Goal: Task Accomplishment & Management: Use online tool/utility

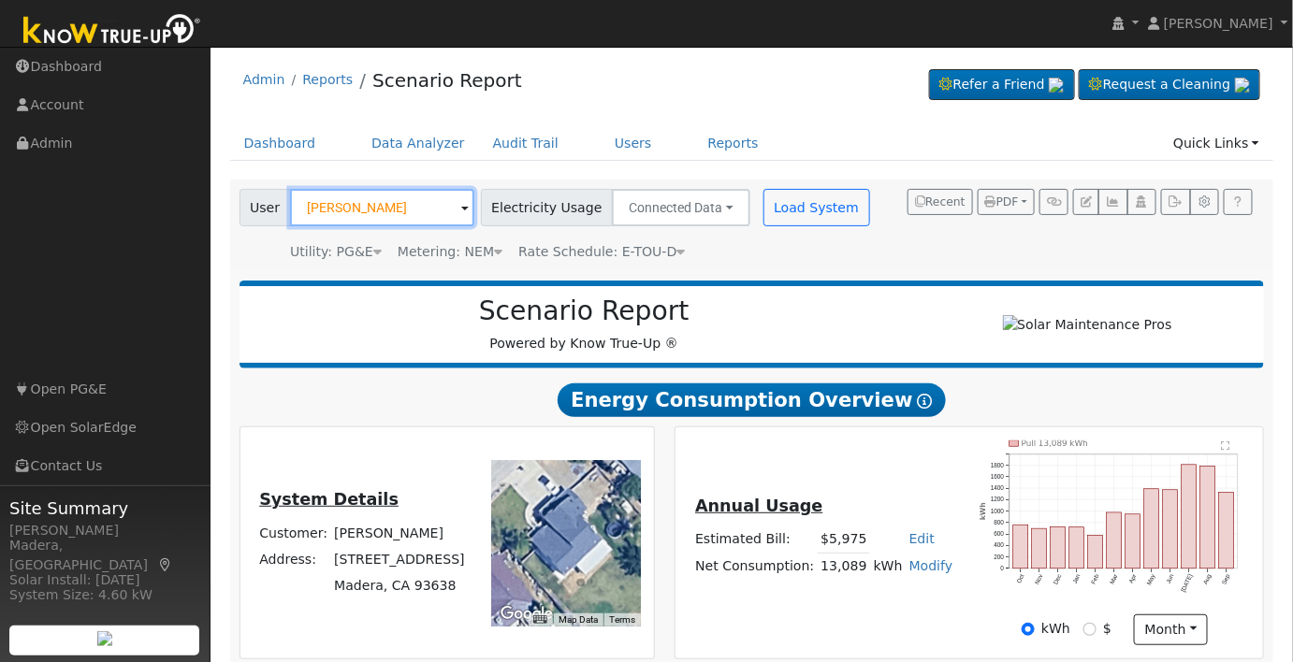
click at [406, 210] on input "Arturo Corona" at bounding box center [382, 207] width 184 height 37
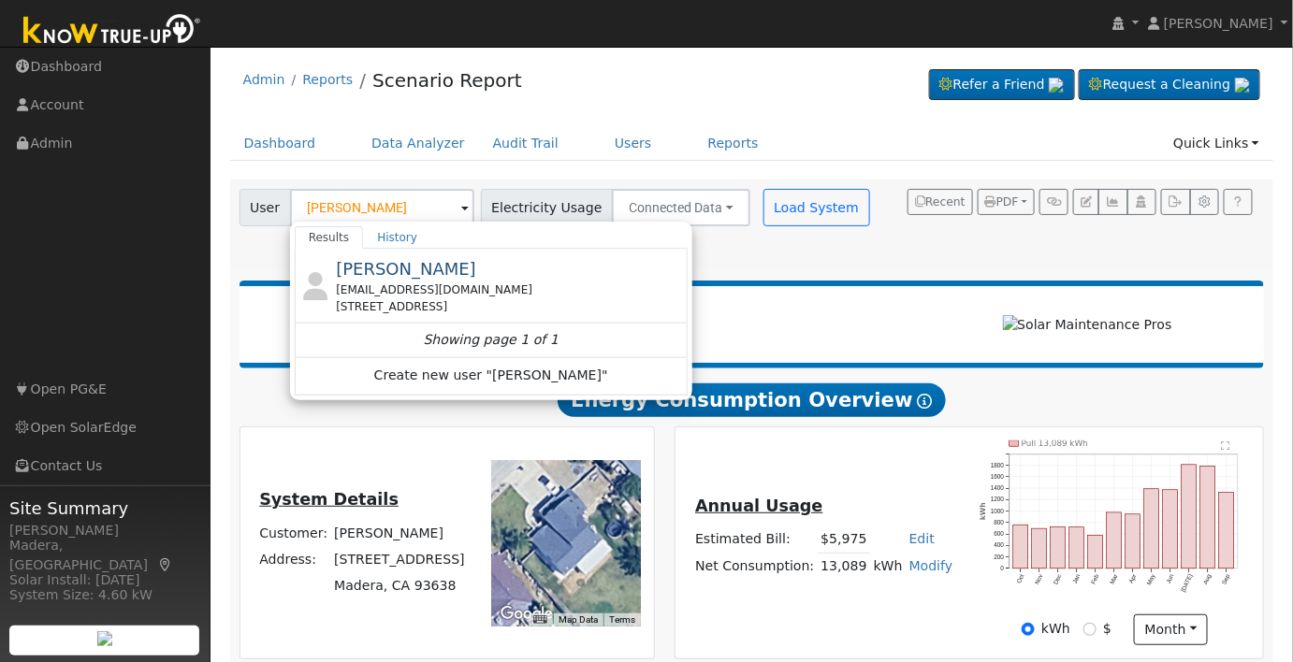
click at [462, 294] on div "razor-sg@sbcglobal.net" at bounding box center [509, 290] width 347 height 17
type input "[PERSON_NAME]"
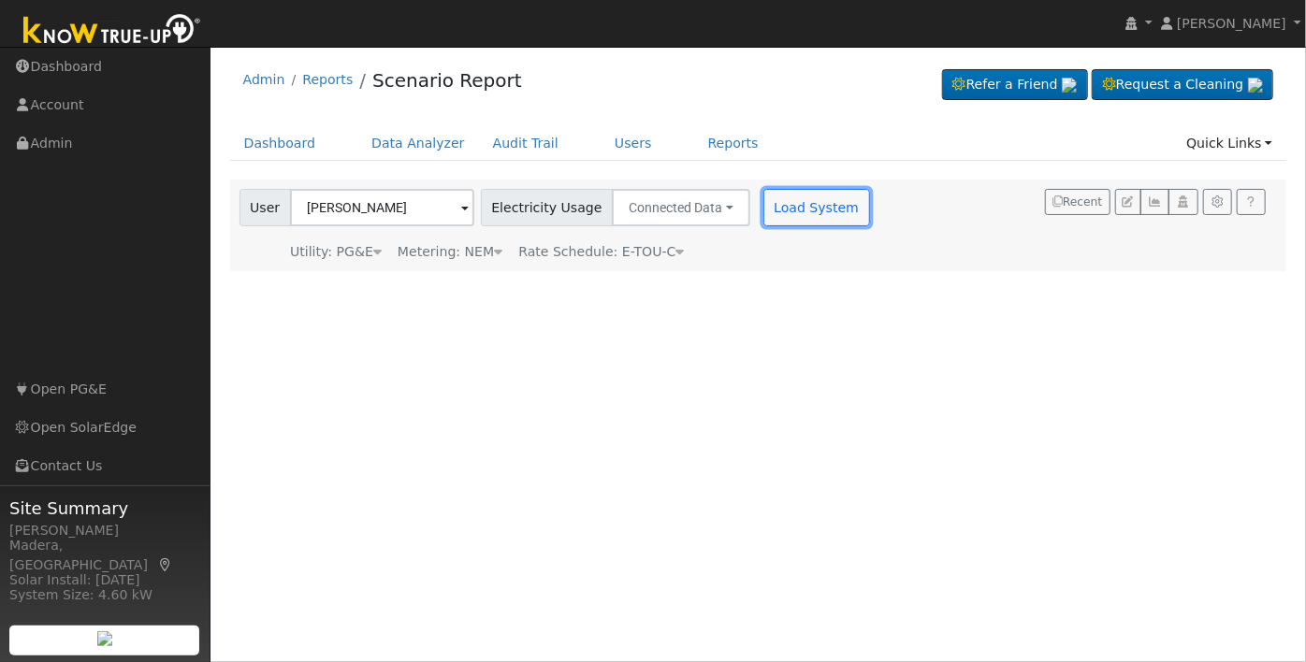
click at [818, 217] on button "Load System" at bounding box center [816, 207] width 107 height 37
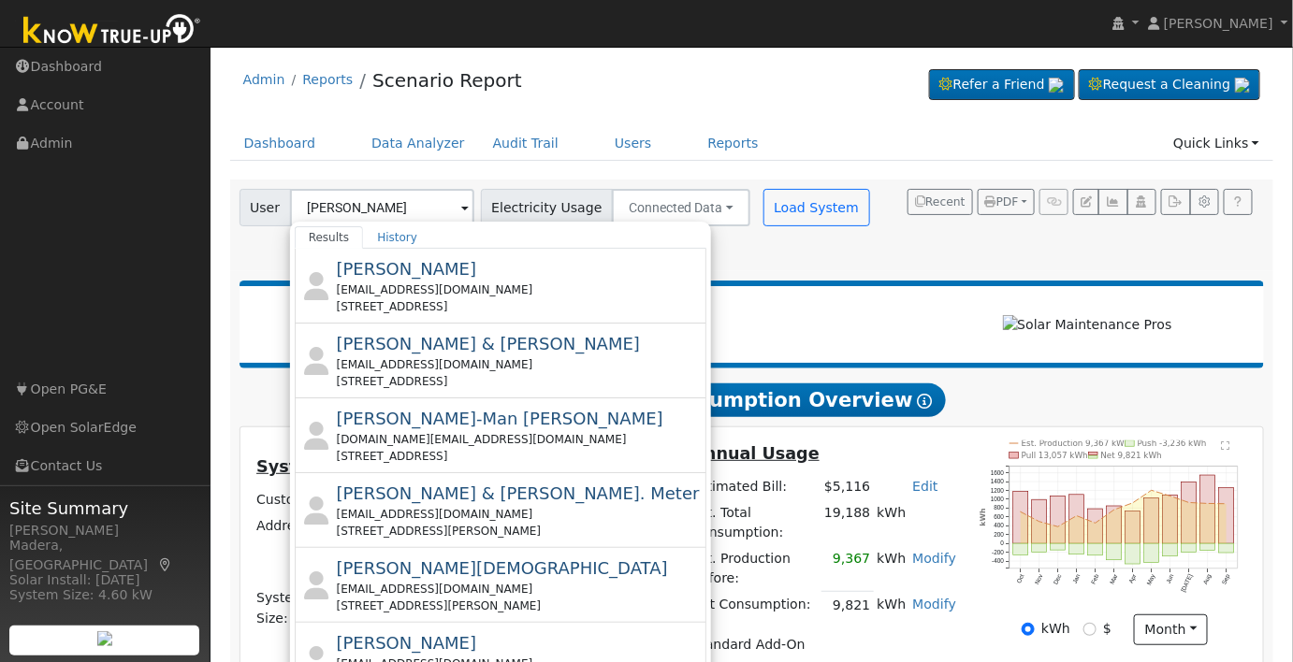
click at [880, 314] on h2 "Scenario Report" at bounding box center [583, 312] width 651 height 32
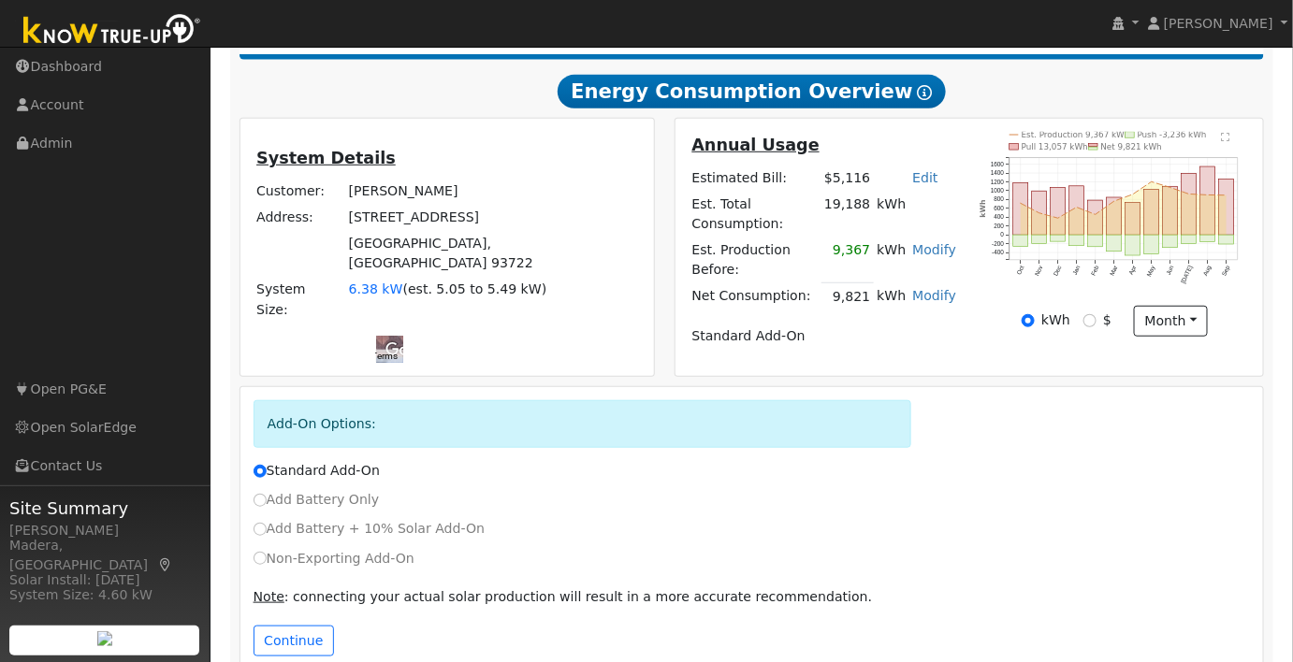
scroll to position [324, 0]
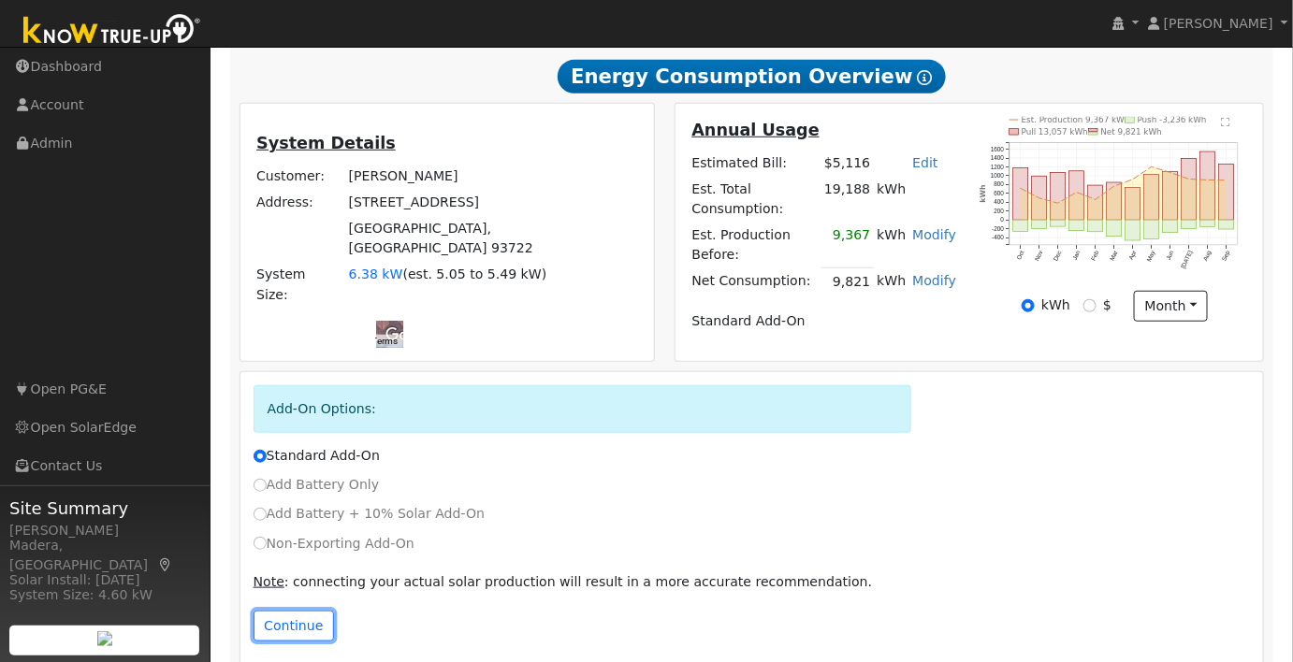
click at [291, 611] on button "Continue" at bounding box center [294, 627] width 80 height 32
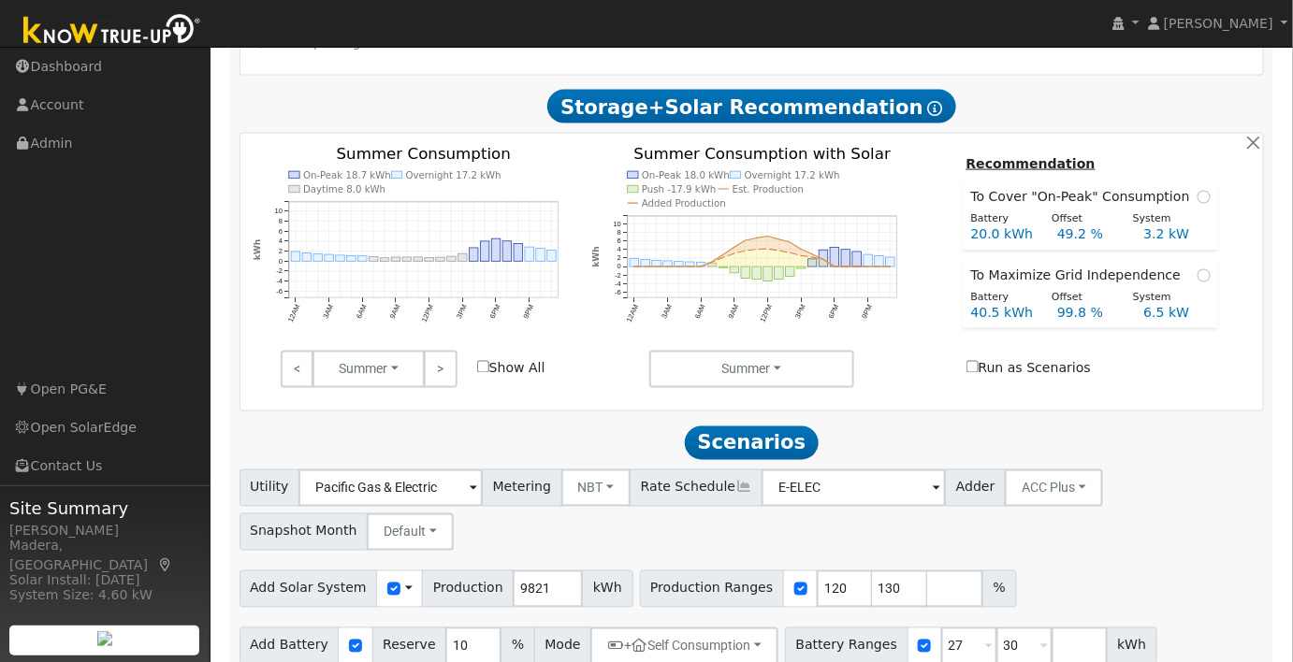
scroll to position [827, 0]
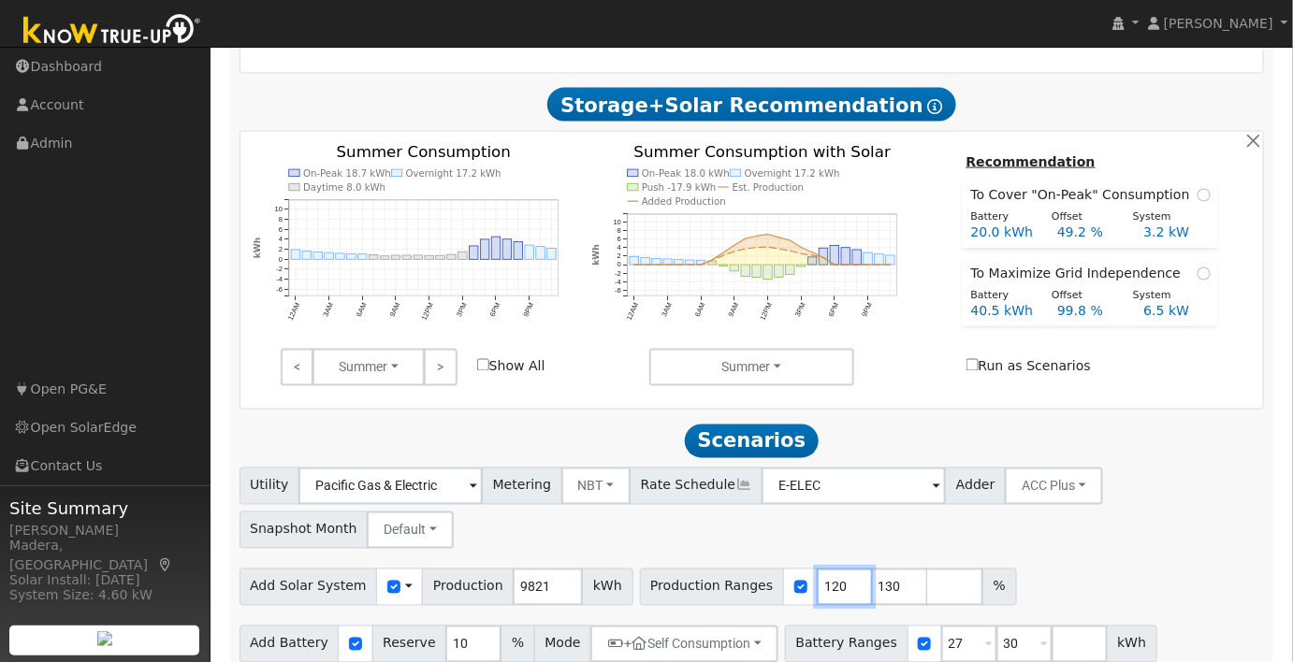
drag, startPoint x: 783, startPoint y: 567, endPoint x: 644, endPoint y: 566, distance: 139.4
click at [644, 569] on div "Production Ranges 120 130 %" at bounding box center [828, 587] width 377 height 37
type input "97"
click at [970, 504] on div "Utility Pacific Gas & Electric Metering NBT NEM NBT Rate Schedule E-ELEC Adder …" at bounding box center [752, 505] width 1032 height 88
drag, startPoint x: 863, startPoint y: 569, endPoint x: 716, endPoint y: 558, distance: 148.2
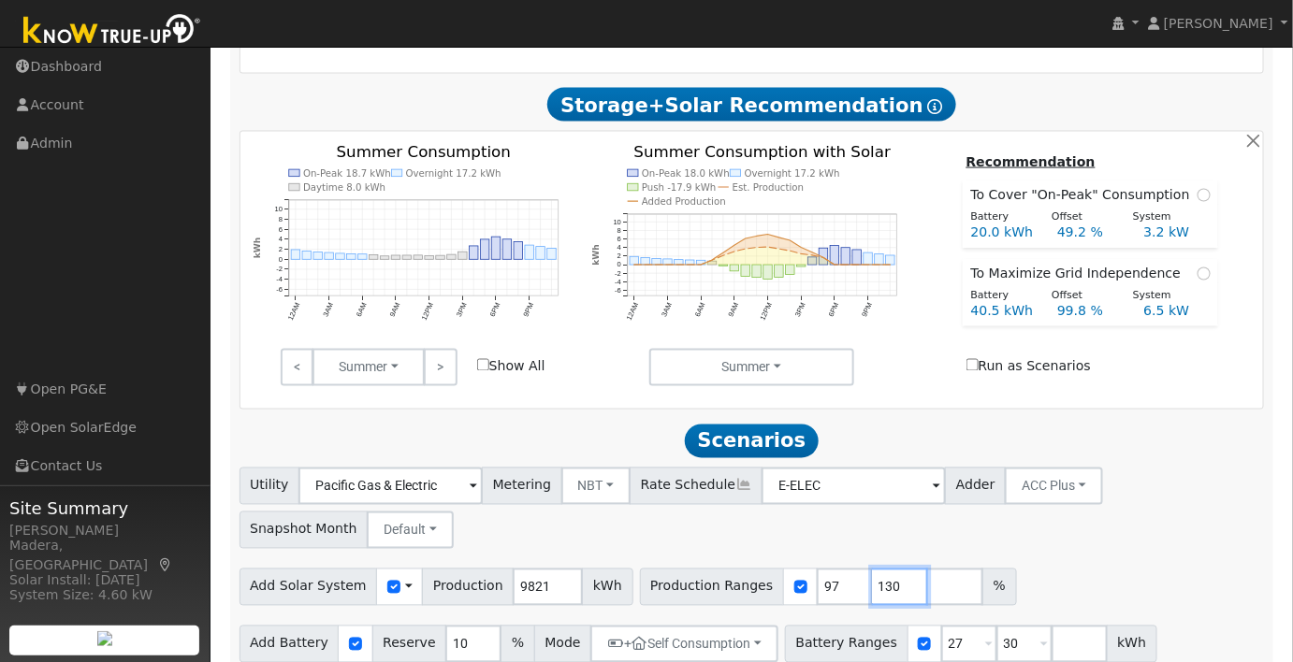
click at [716, 569] on div "Production Ranges 97 130 %" at bounding box center [828, 587] width 377 height 37
type input "107"
click at [1057, 497] on div "Utility Pacific Gas & Electric Metering NBT NEM NBT Rate Schedule E-ELEC Adder …" at bounding box center [752, 505] width 1032 height 88
drag, startPoint x: 805, startPoint y: 569, endPoint x: 630, endPoint y: 576, distance: 176.0
click at [640, 575] on div "Production Ranges 97 107 %" at bounding box center [828, 587] width 377 height 37
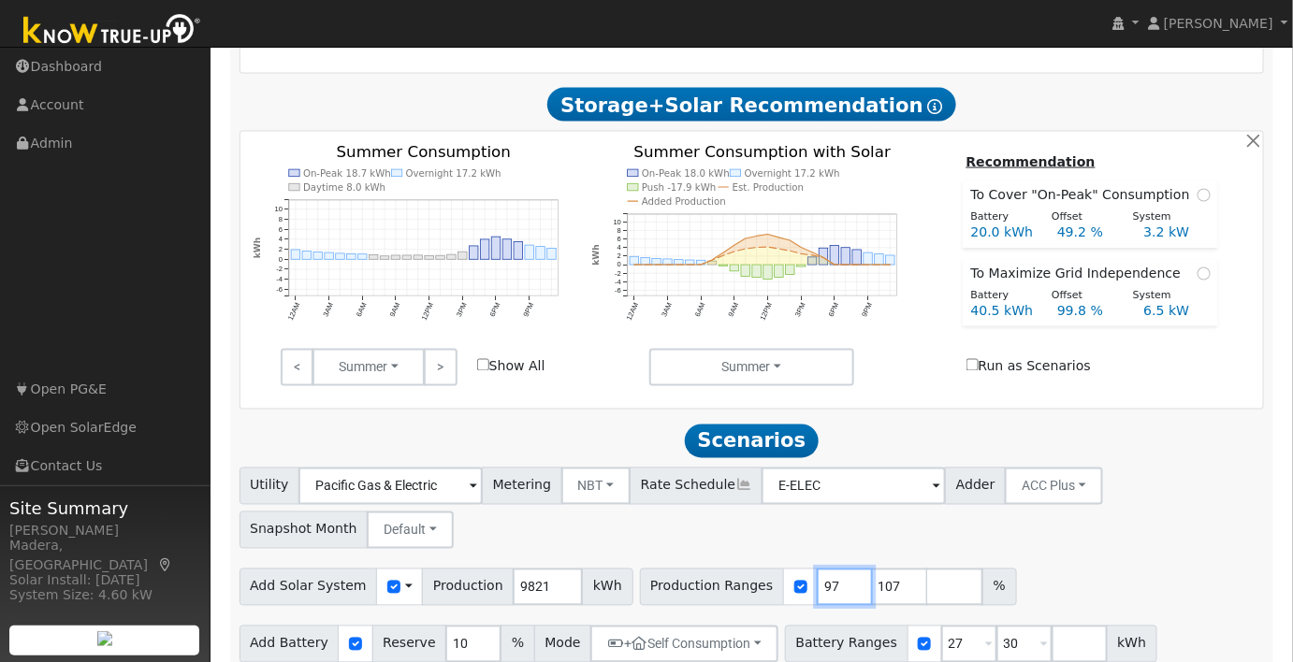
type input "107"
drag, startPoint x: 935, startPoint y: 616, endPoint x: 801, endPoint y: 635, distance: 135.2
click at [801, 635] on div "Battery Ranges 27 Overrides Reserve % Mode None None Self Consumption Peak Savi…" at bounding box center [971, 644] width 372 height 37
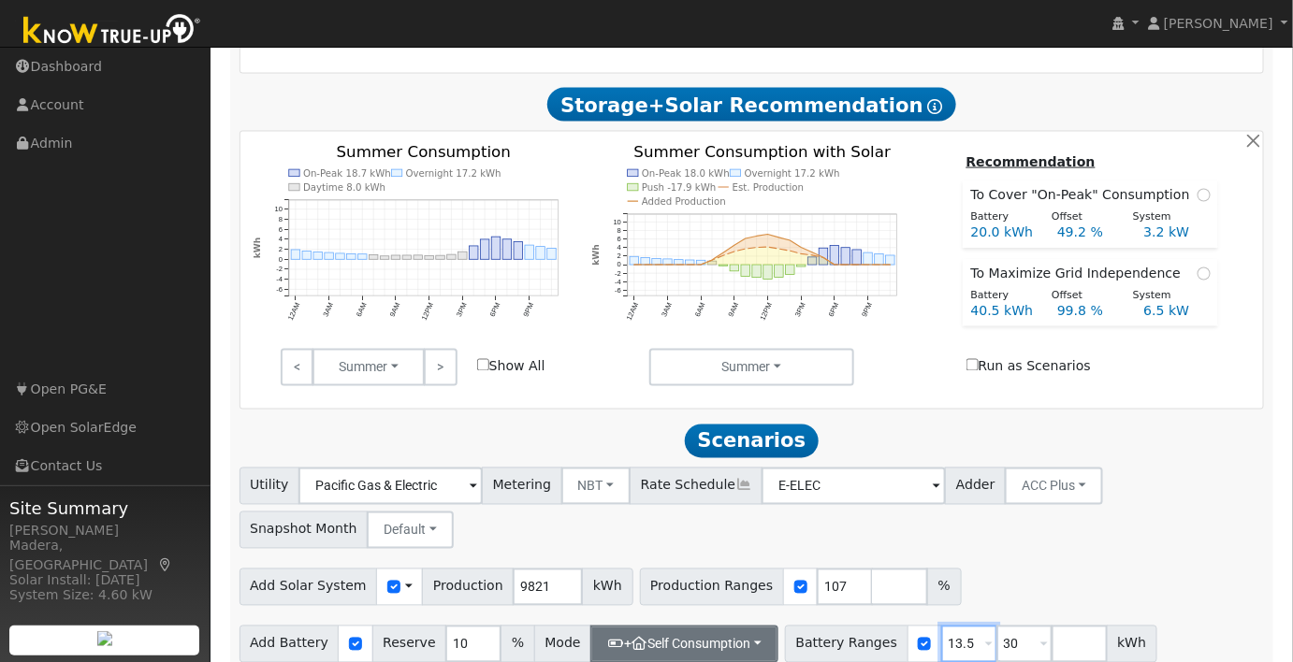
type input "13.5"
click at [717, 626] on button "+ Self Consumption" at bounding box center [684, 644] width 188 height 37
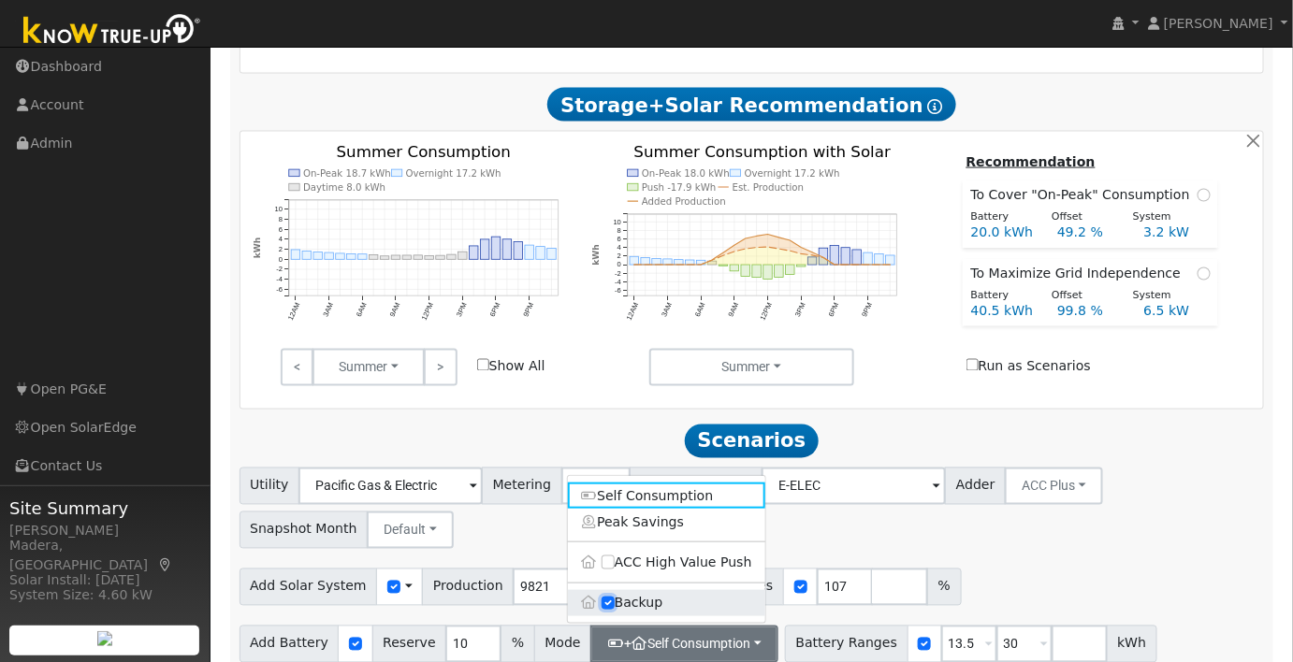
click at [610, 597] on input "Backup" at bounding box center [608, 603] width 13 height 13
click at [606, 597] on input "Backup" at bounding box center [608, 603] width 13 height 13
checkbox input "true"
type input "20"
click at [1055, 564] on div "Add Solar System Use CSV Data Production 9821 kWh Production Ranges 107 %" at bounding box center [752, 584] width 1032 height 44
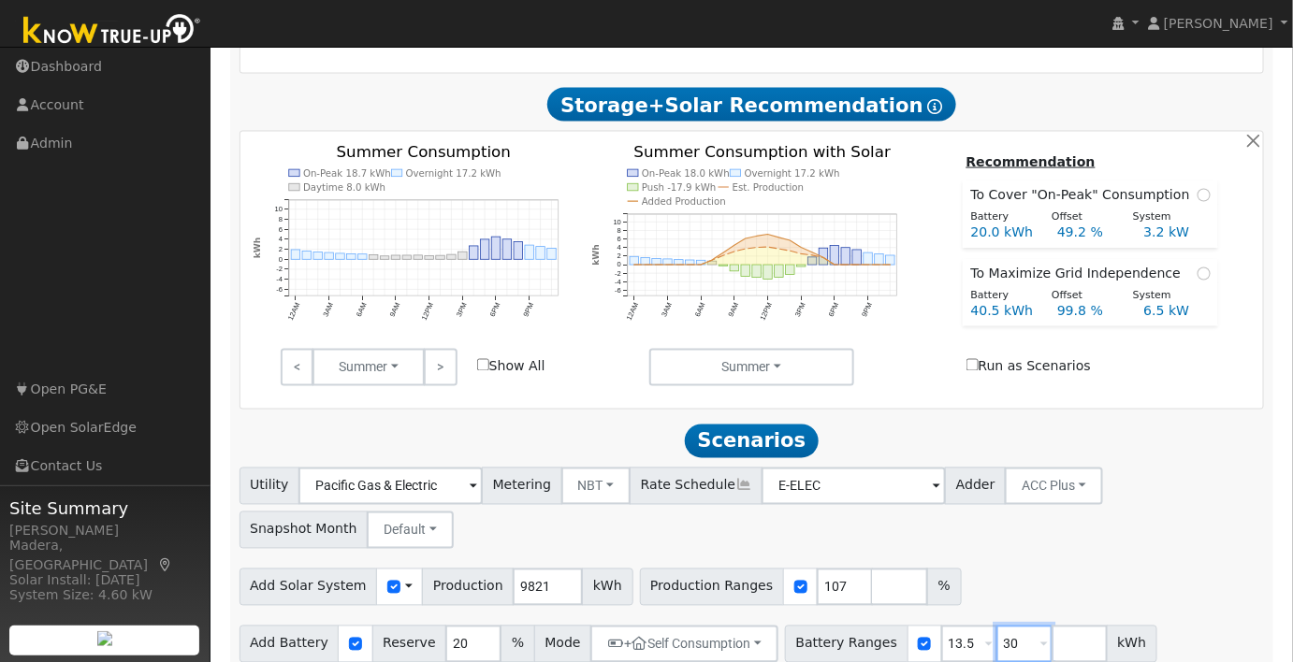
drag, startPoint x: 927, startPoint y: 631, endPoint x: 898, endPoint y: 631, distance: 29.0
click at [898, 631] on div "Battery Ranges 13.5 Overrides Reserve % Mode None None Self Consumption Peak Sa…" at bounding box center [971, 644] width 372 height 37
click at [1145, 626] on button "Run Scenarios" at bounding box center [1166, 644] width 115 height 37
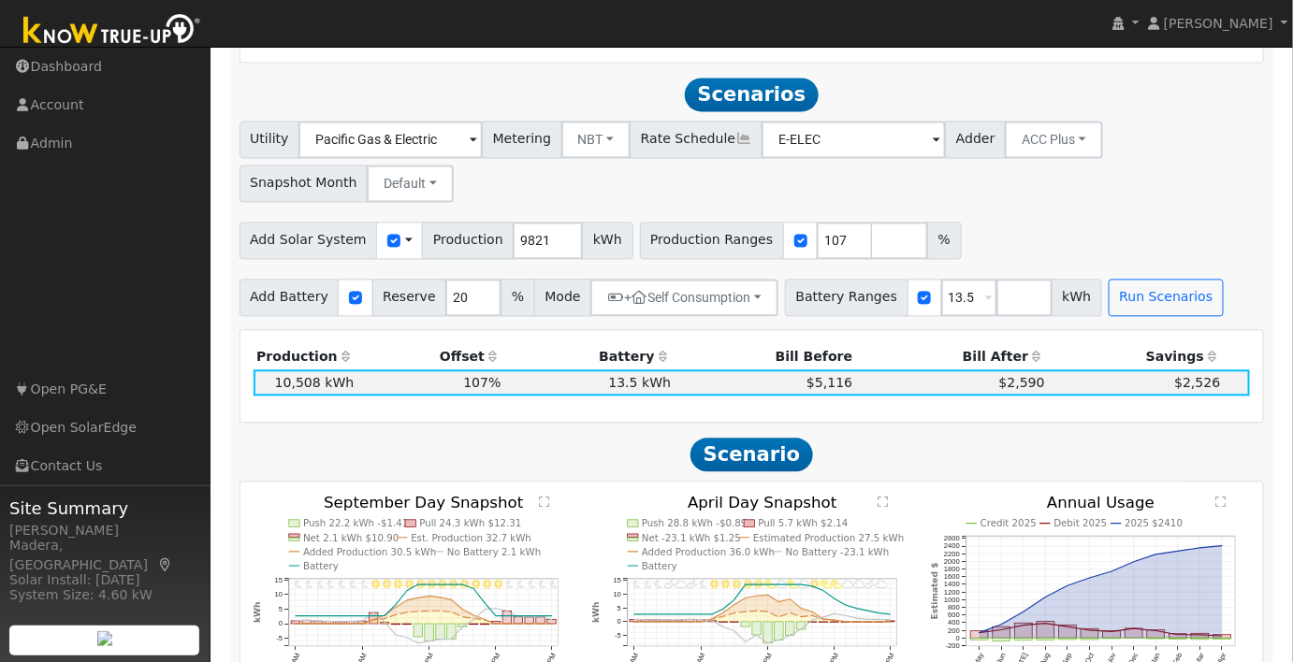
scroll to position [1174, 0]
click at [555, 84] on h2 "Scenarios Scenario" at bounding box center [751, 94] width 1025 height 35
click at [577, 121] on button "NBT" at bounding box center [596, 139] width 70 height 37
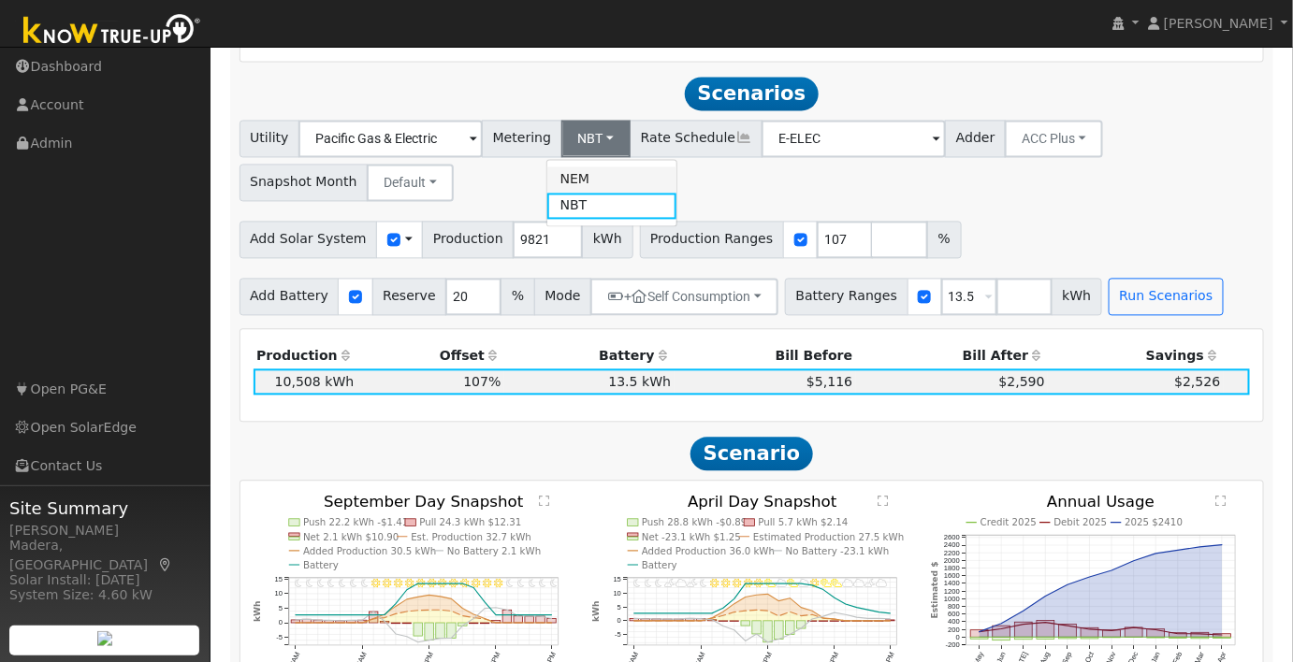
click at [576, 167] on link "NEM" at bounding box center [612, 180] width 130 height 26
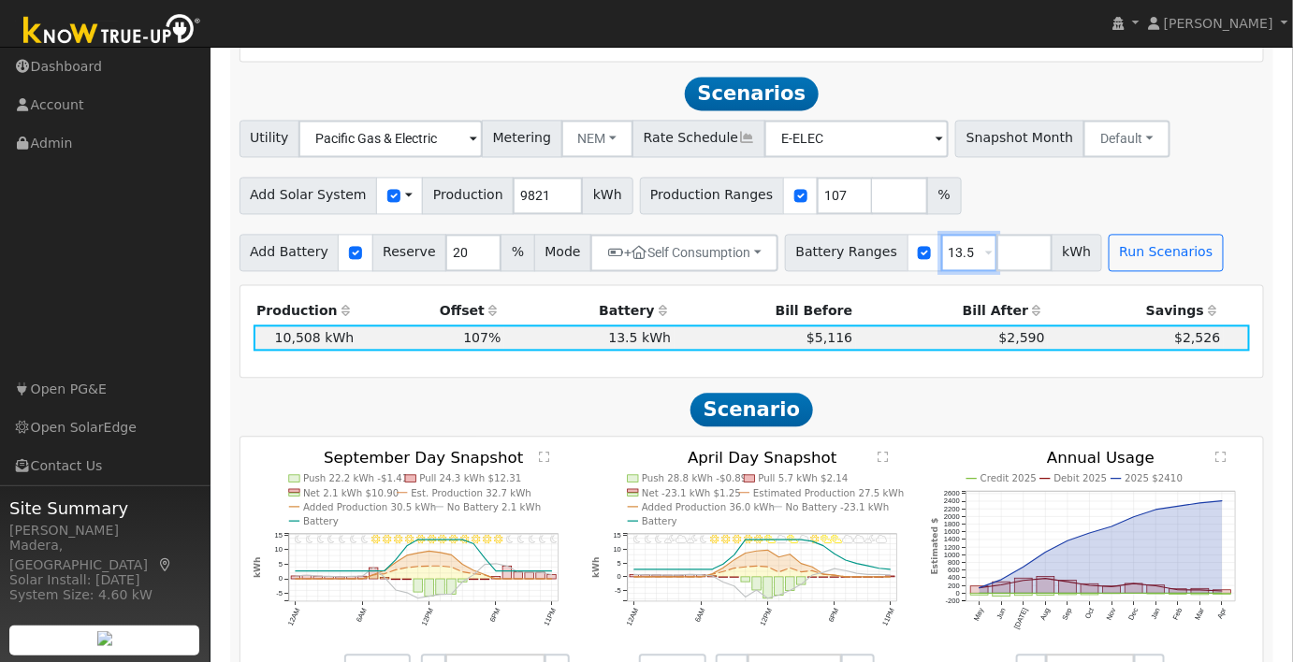
drag, startPoint x: 947, startPoint y: 233, endPoint x: 826, endPoint y: 249, distance: 121.7
click at [832, 249] on div "Battery Ranges 13.5 Overrides Reserve % Mode None None Self Consumption Peak Sa…" at bounding box center [943, 253] width 317 height 37
type input "20"
click at [1034, 171] on div "Add Solar System Use CSV Data Production 9821 kWh Production Ranges 107 %" at bounding box center [752, 193] width 1032 height 44
click at [1109, 235] on button "Run Scenarios" at bounding box center [1166, 253] width 115 height 37
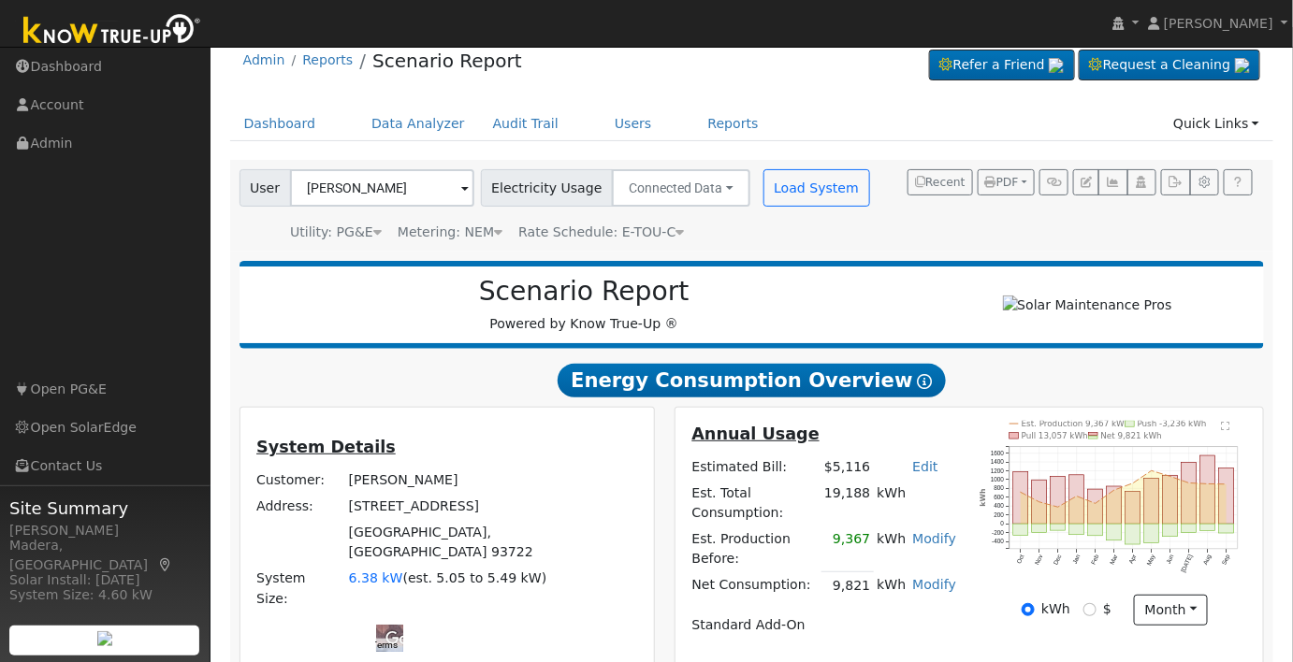
scroll to position [0, 0]
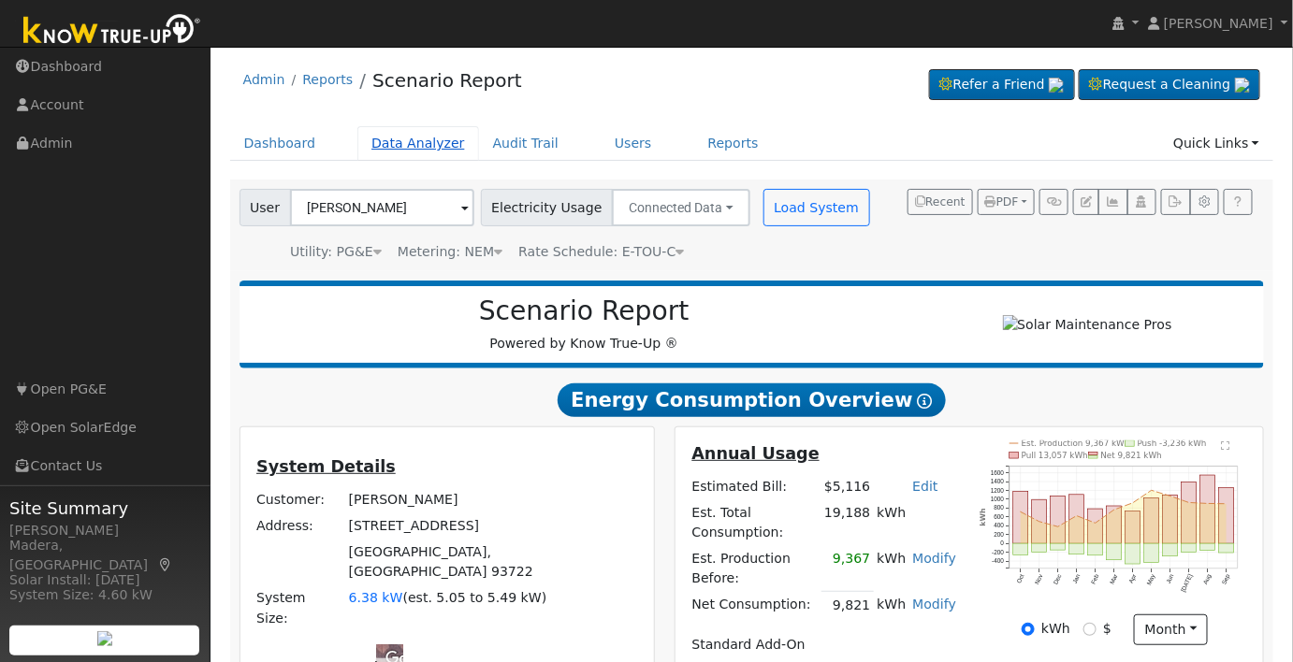
click at [409, 150] on link "Data Analyzer" at bounding box center [418, 143] width 122 height 35
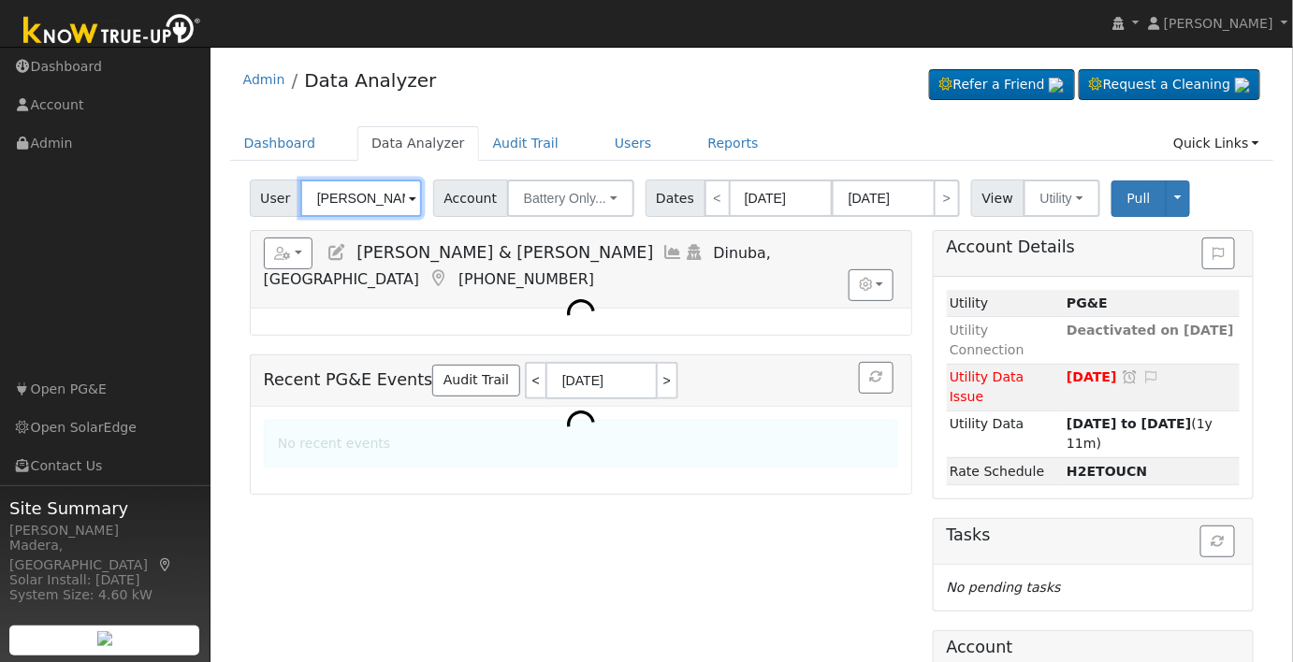
click at [375, 207] on input "Richard & Linda Klassen" at bounding box center [361, 198] width 122 height 37
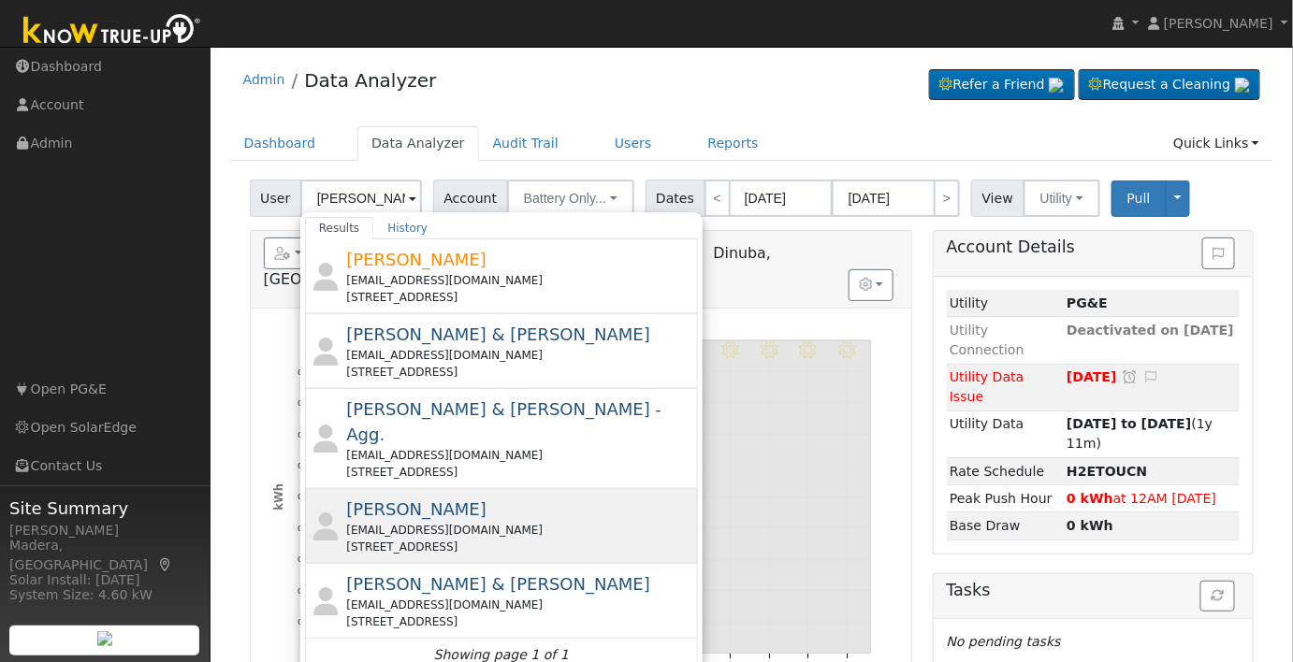
click at [512, 497] on div "Mitch O'Connor mitcho1057@gmail.com 5907 Potenza Lane, Bakersfield, CA 93308" at bounding box center [519, 526] width 347 height 59
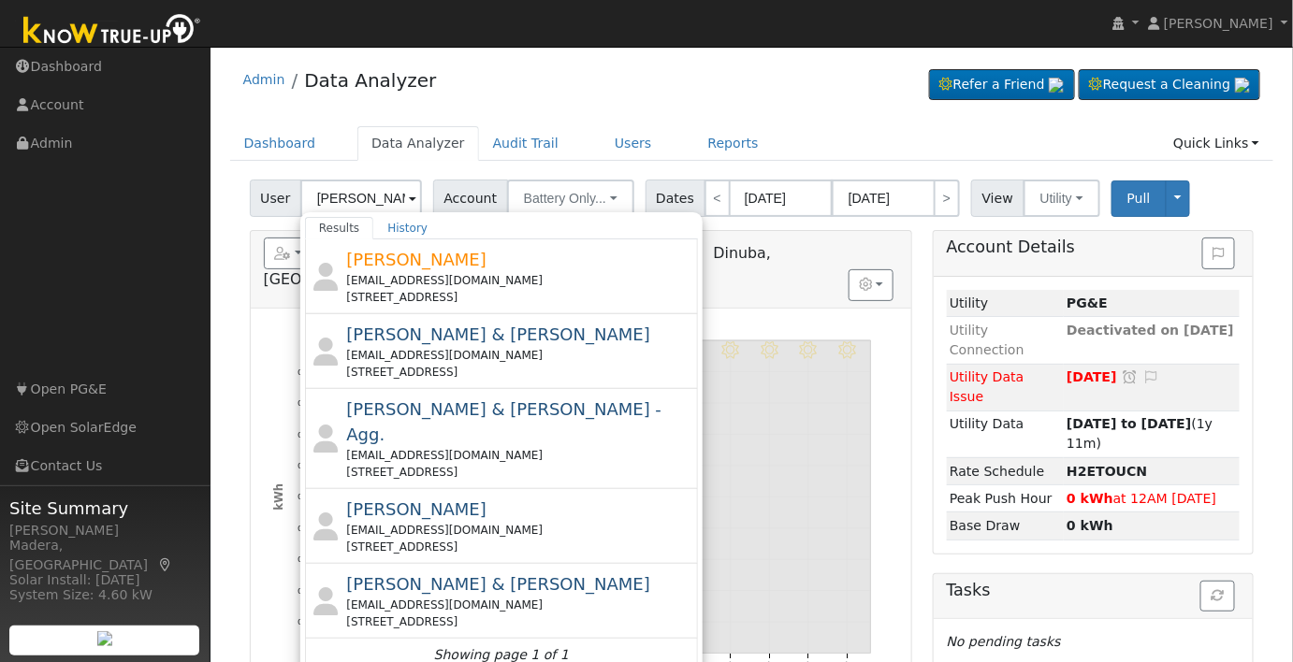
type input "Mitch O'Connor"
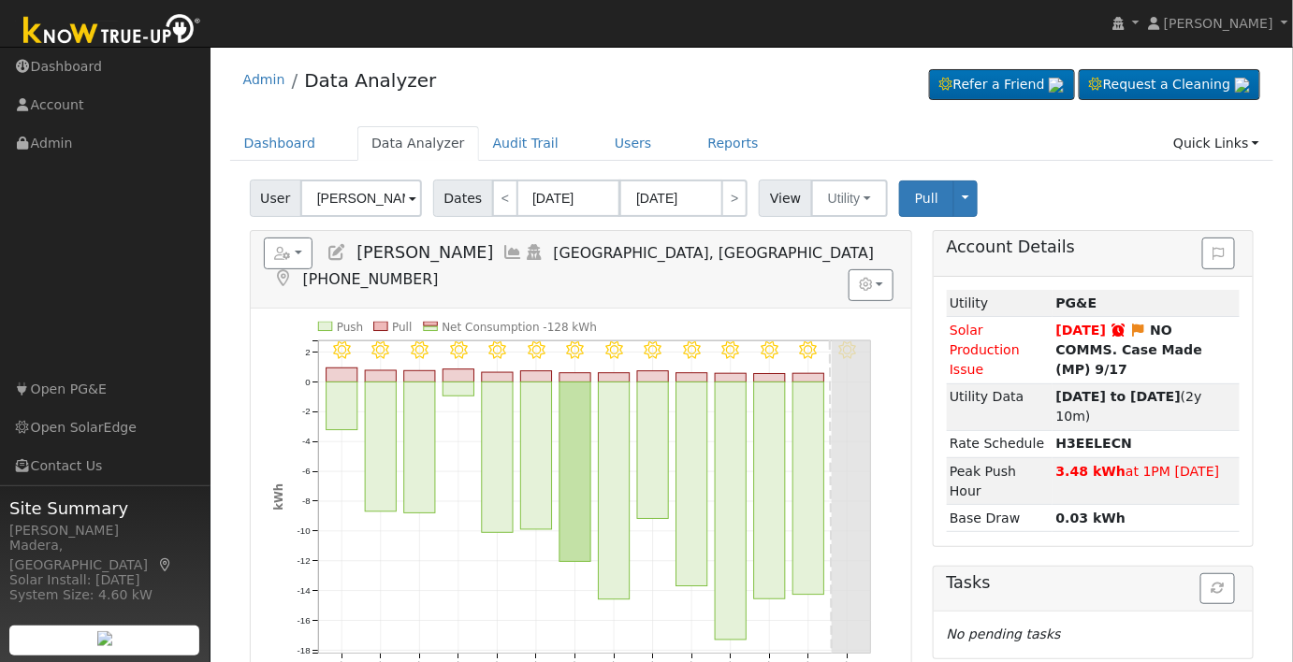
click at [503, 252] on icon at bounding box center [513, 252] width 21 height 17
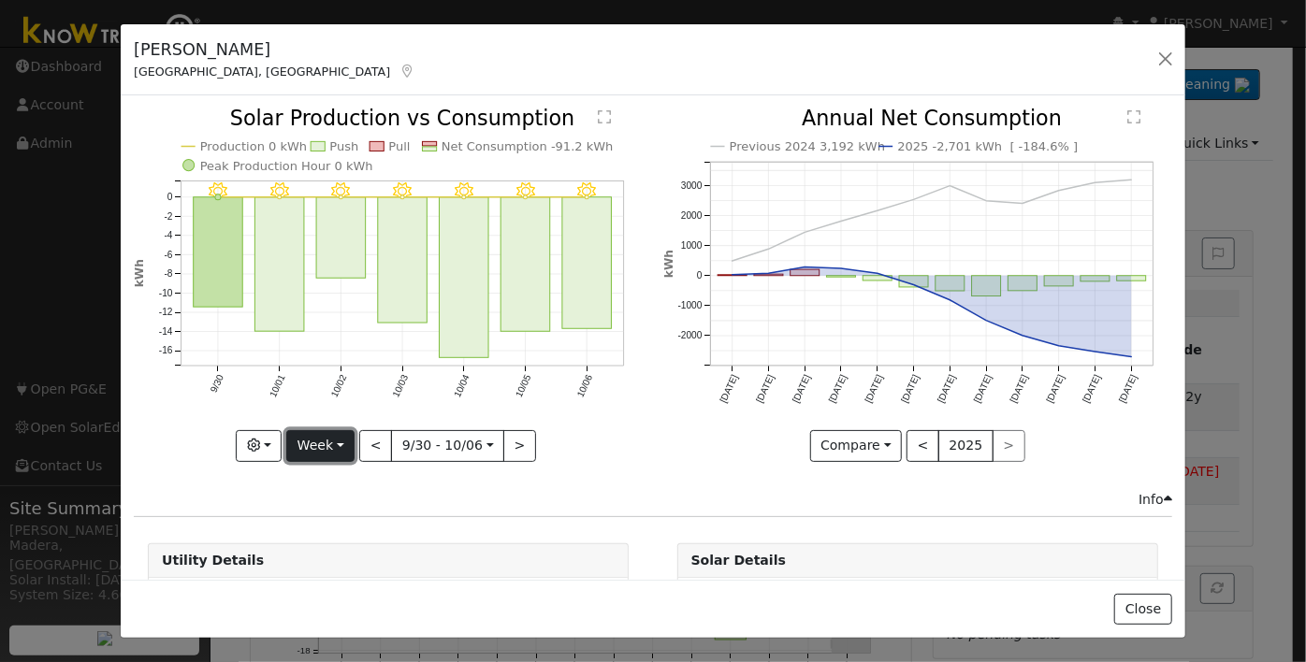
click at [319, 440] on button "Week" at bounding box center [320, 446] width 68 height 32
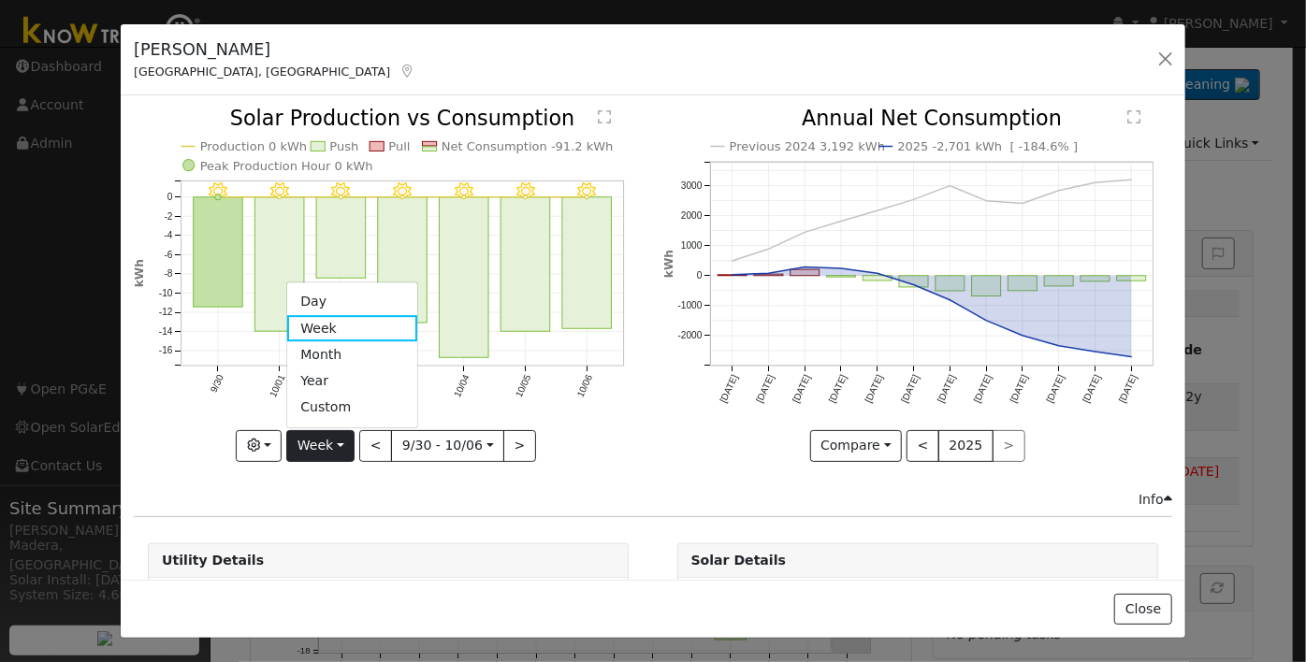
click at [324, 380] on link "Year" at bounding box center [352, 382] width 130 height 26
type input "2024-10-01"
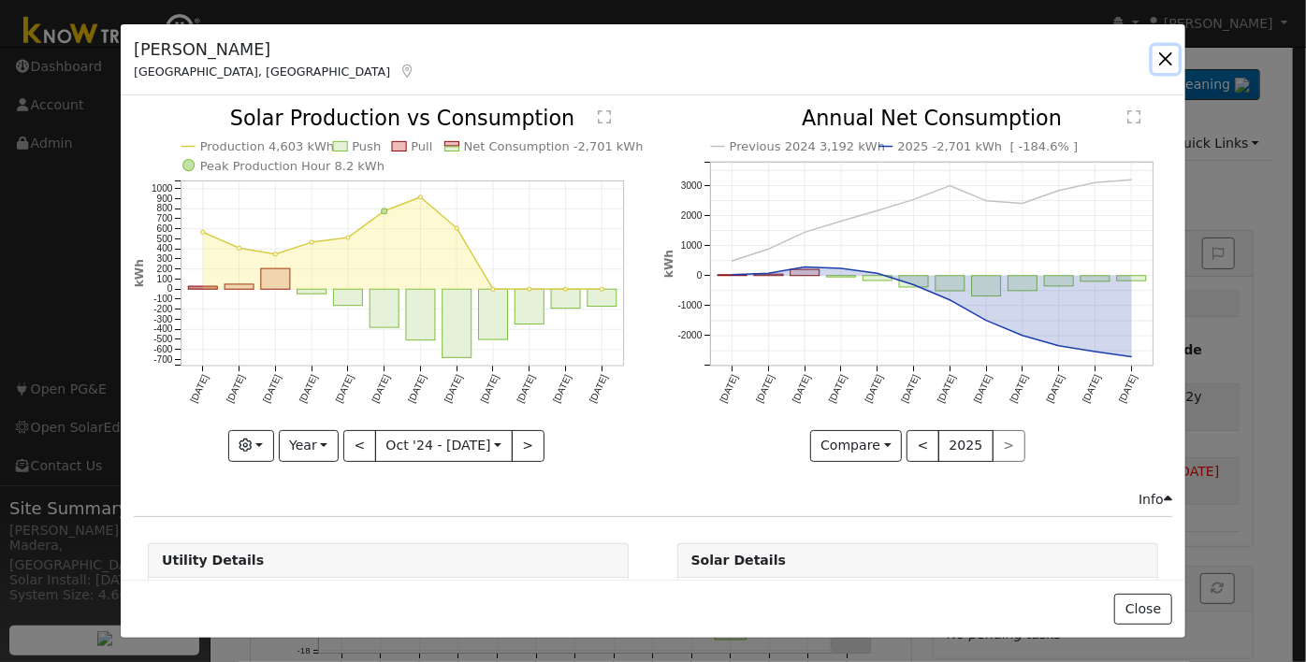
click at [1143, 55] on div "Mitch O'Connor Bakersfield, CA Default Account Default Account 5907 Potenza Lan…" at bounding box center [653, 60] width 1065 height 72
click at [1161, 57] on button "button" at bounding box center [1166, 59] width 26 height 26
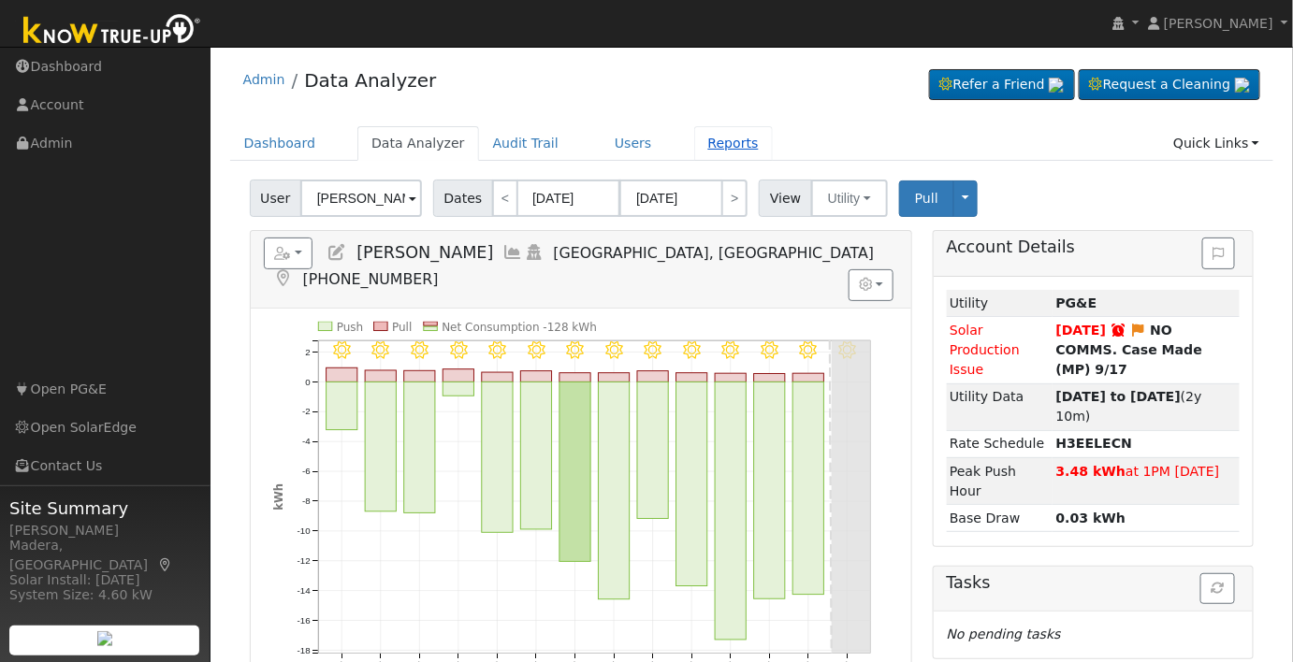
click at [703, 135] on link "Reports" at bounding box center [733, 143] width 79 height 35
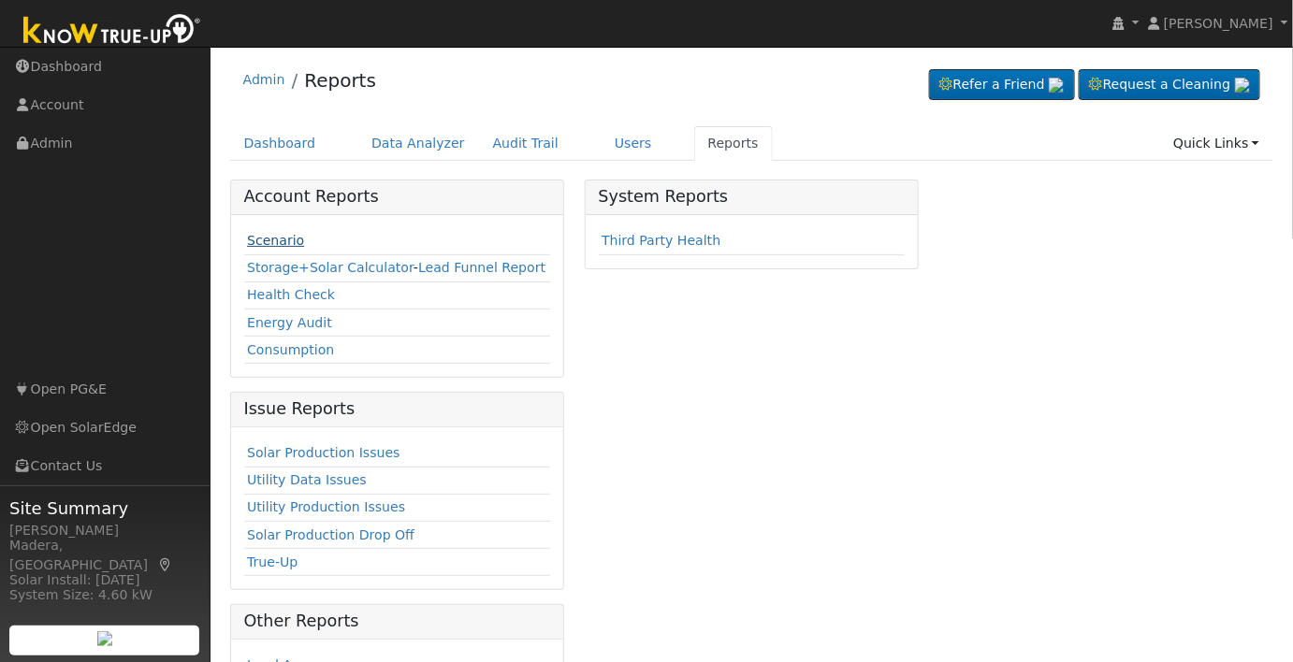
click at [262, 246] on link "Scenario" at bounding box center [275, 240] width 57 height 15
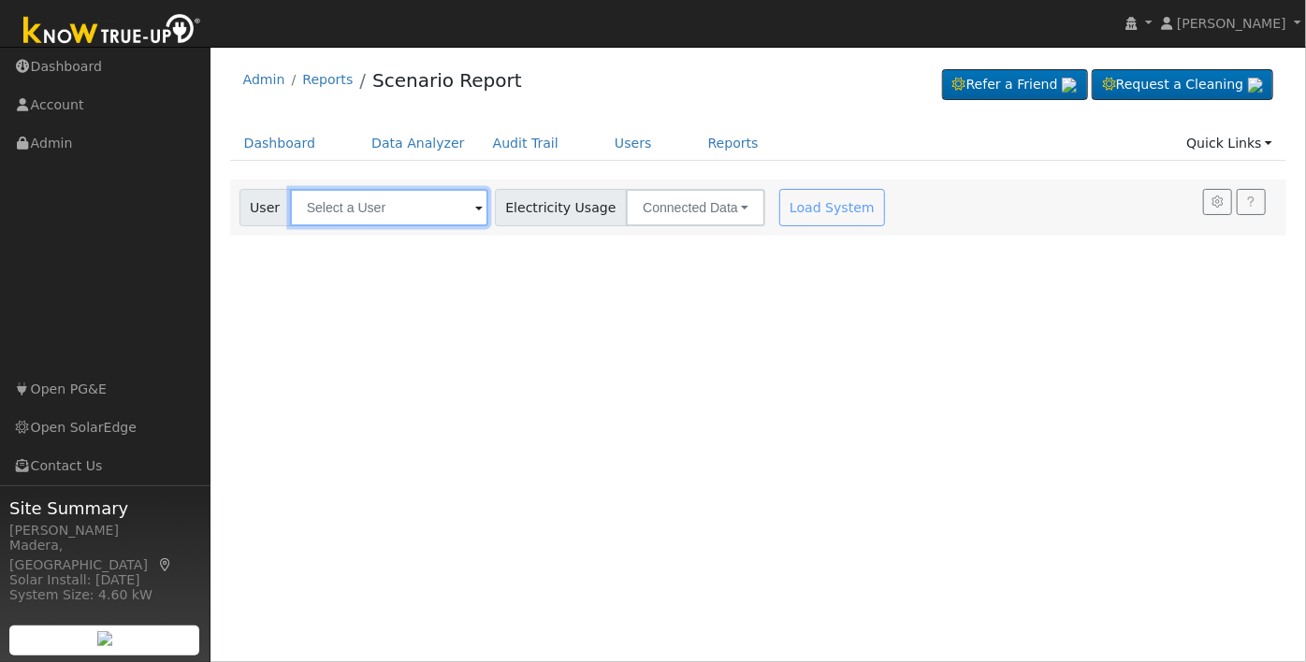
click at [353, 205] on input "text" at bounding box center [389, 207] width 198 height 37
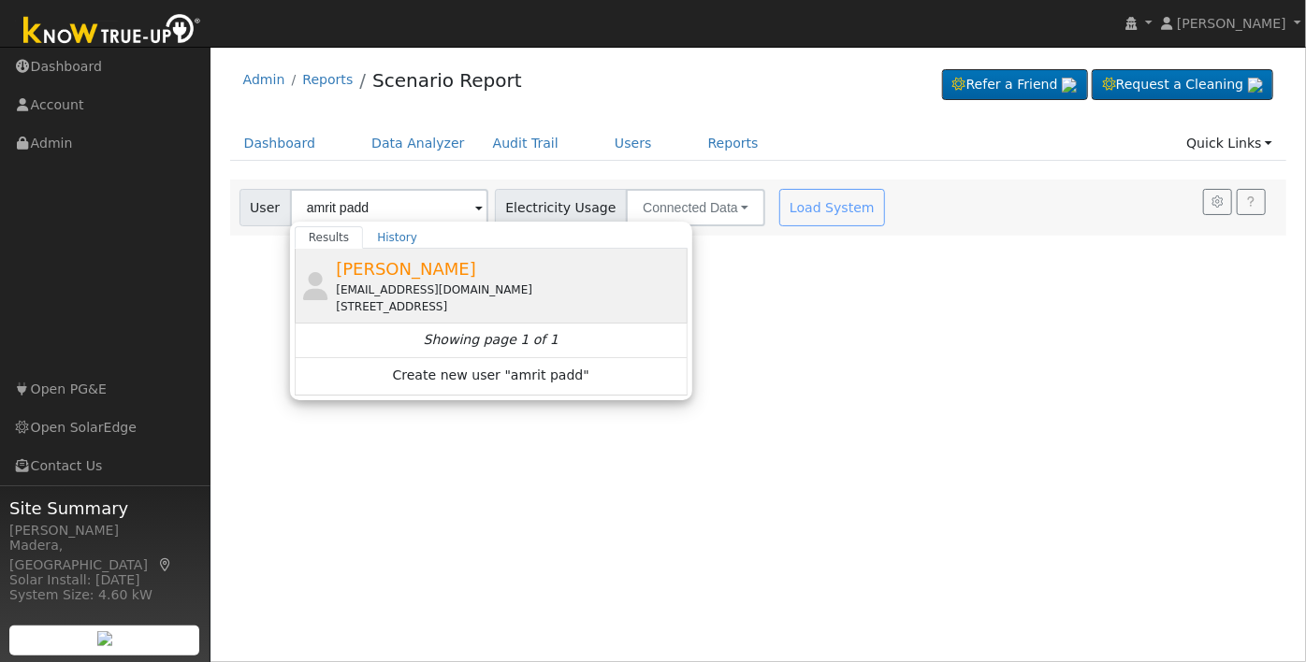
click at [473, 282] on div "[EMAIL_ADDRESS][DOMAIN_NAME]" at bounding box center [509, 290] width 347 height 17
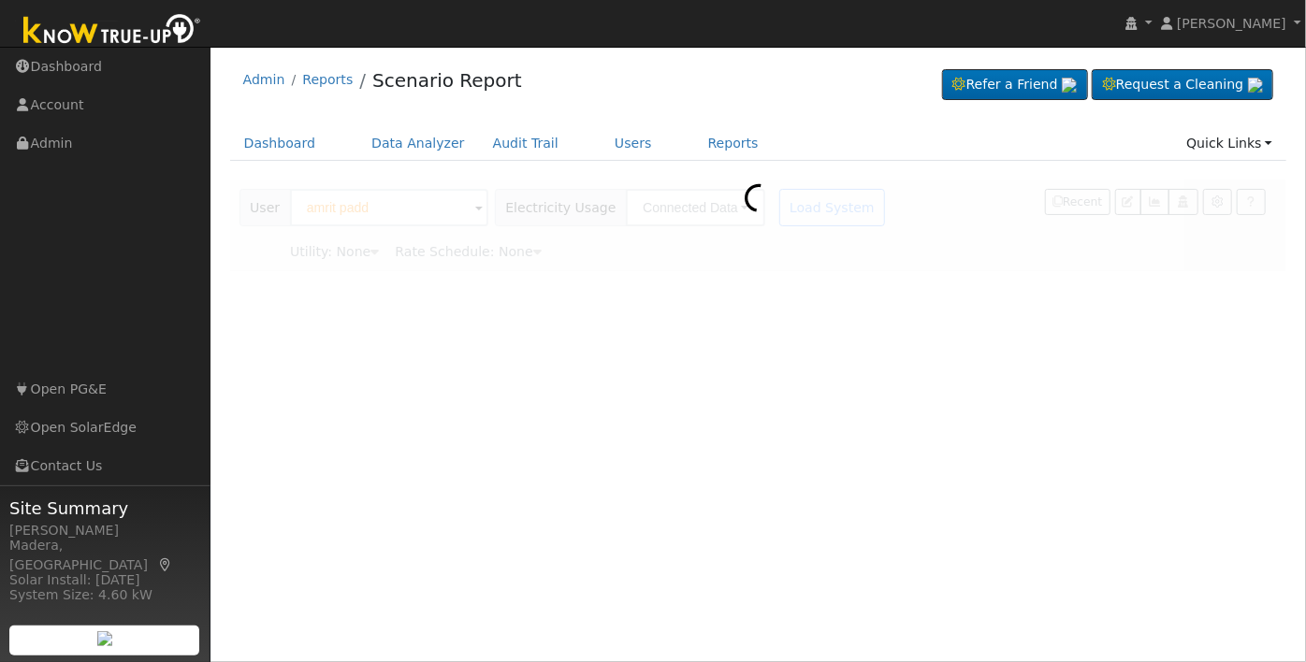
type input "[PERSON_NAME]"
type input "Pacific Gas & Electric"
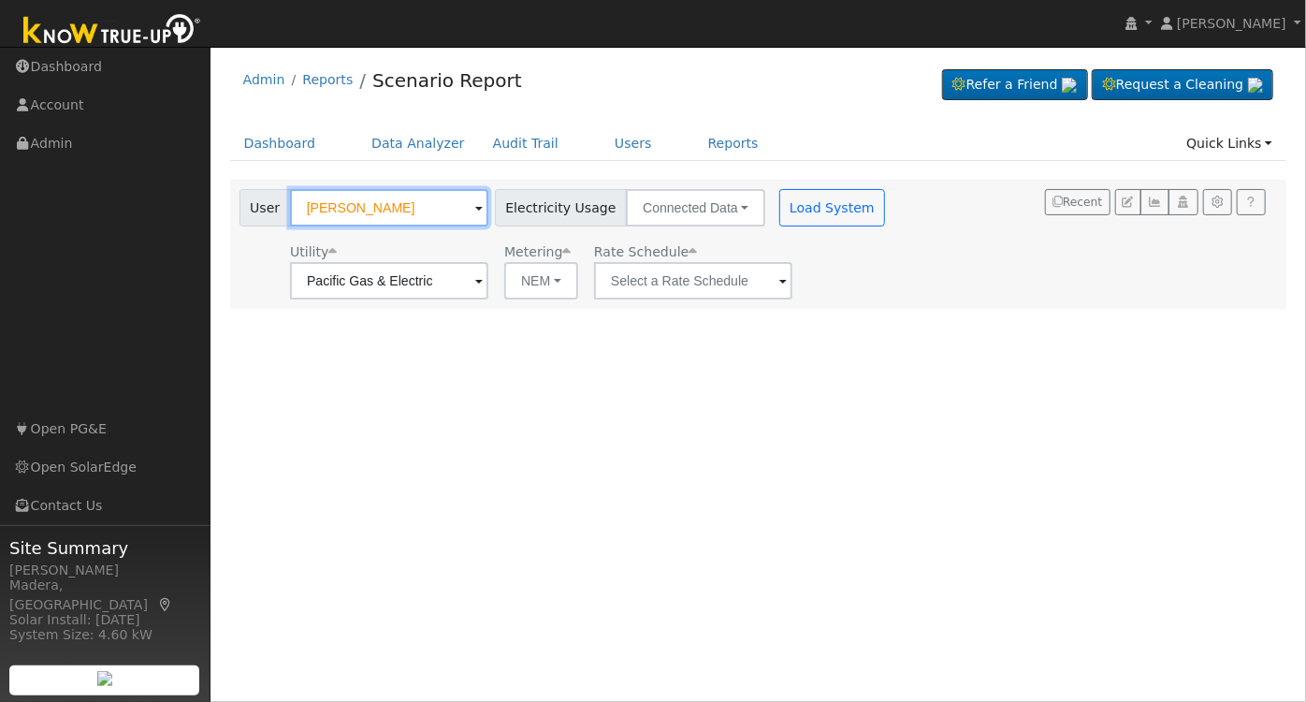
click at [426, 210] on input "Amritpal Padda" at bounding box center [389, 207] width 198 height 37
click at [694, 136] on link "Reports" at bounding box center [733, 143] width 79 height 35
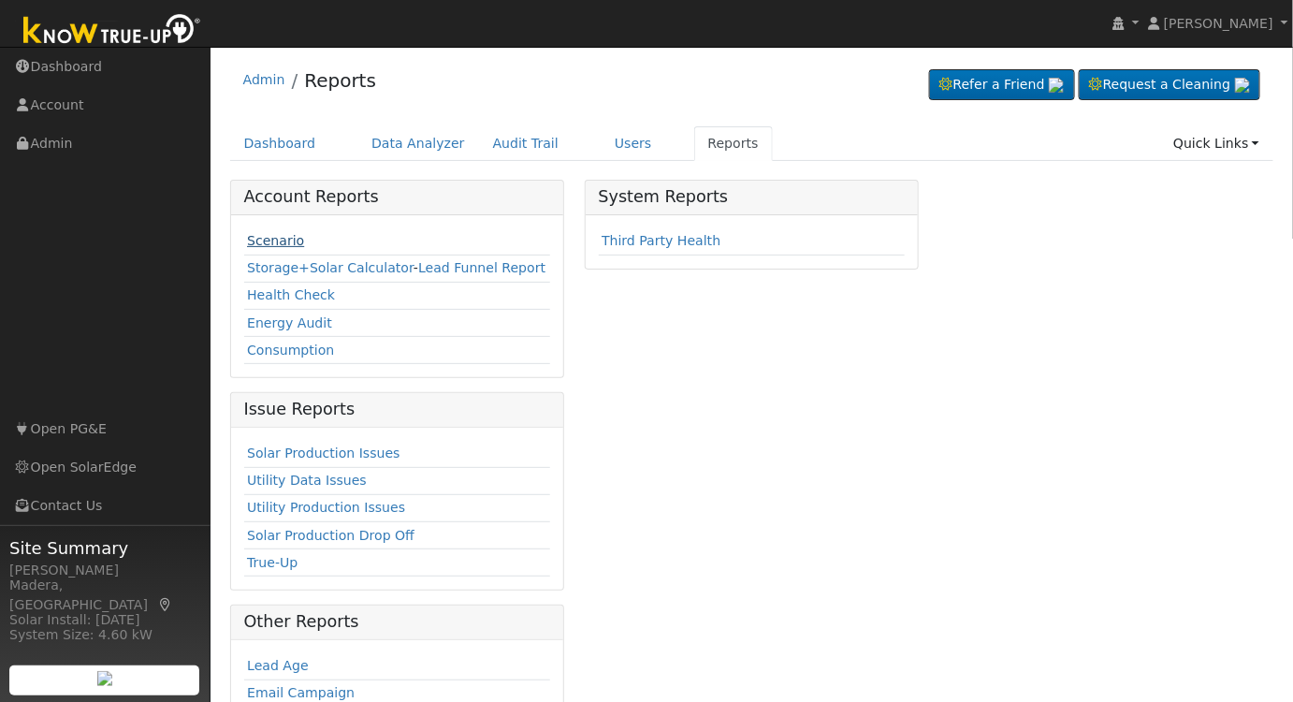
click at [252, 234] on link "Scenario" at bounding box center [275, 240] width 57 height 15
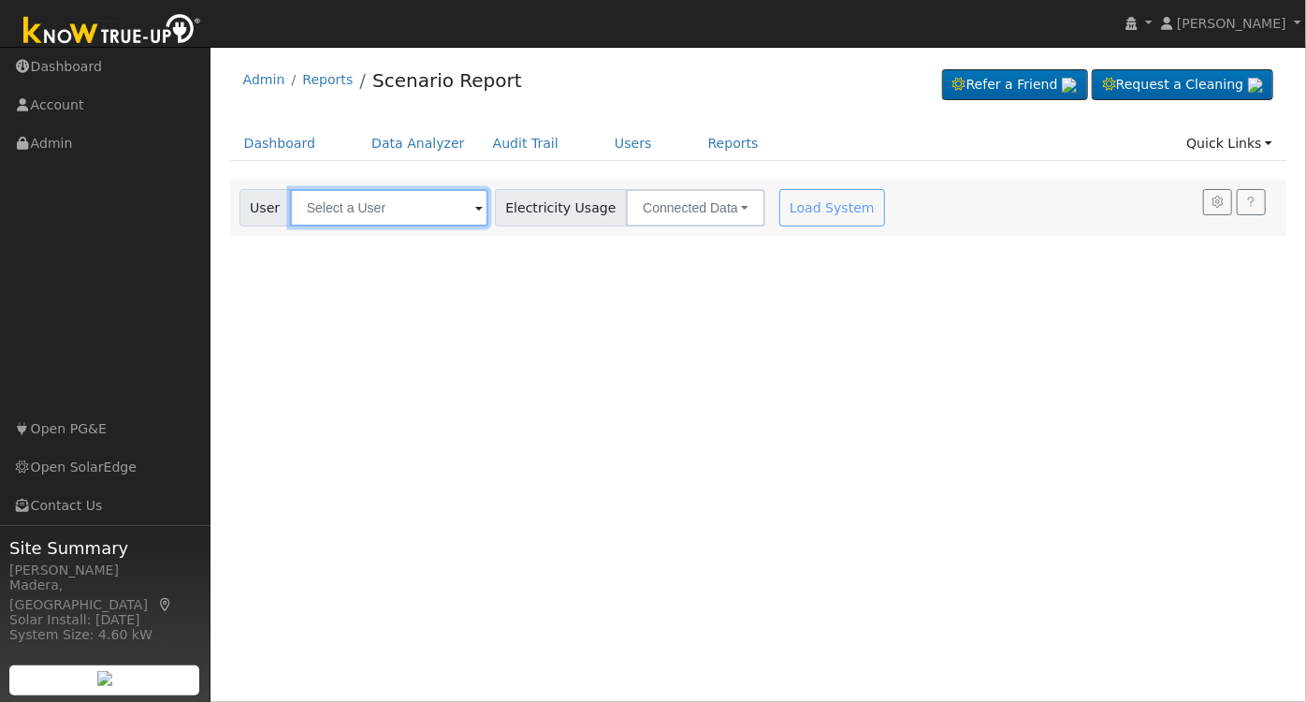
drag, startPoint x: 354, startPoint y: 200, endPoint x: 445, endPoint y: 231, distance: 96.7
click at [355, 200] on input "text" at bounding box center [389, 207] width 198 height 37
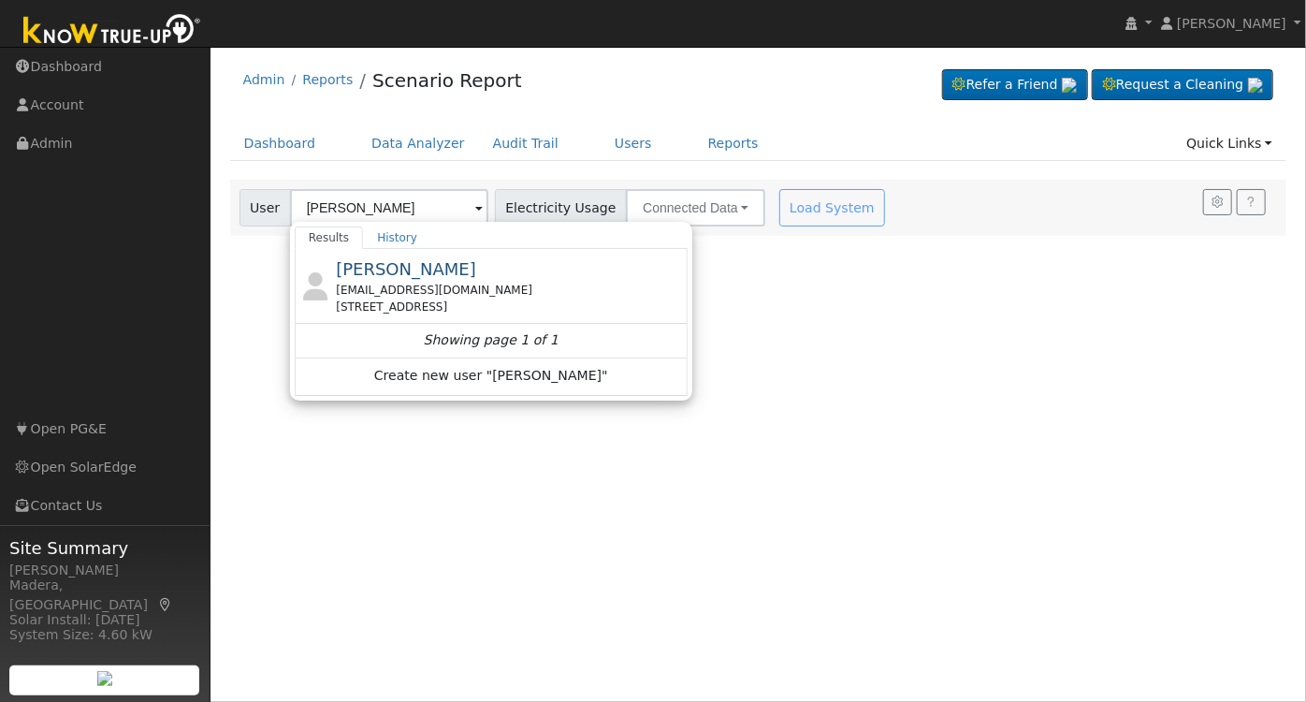
click at [439, 294] on div "[EMAIL_ADDRESS][DOMAIN_NAME]" at bounding box center [509, 290] width 347 height 17
type input "[PERSON_NAME]"
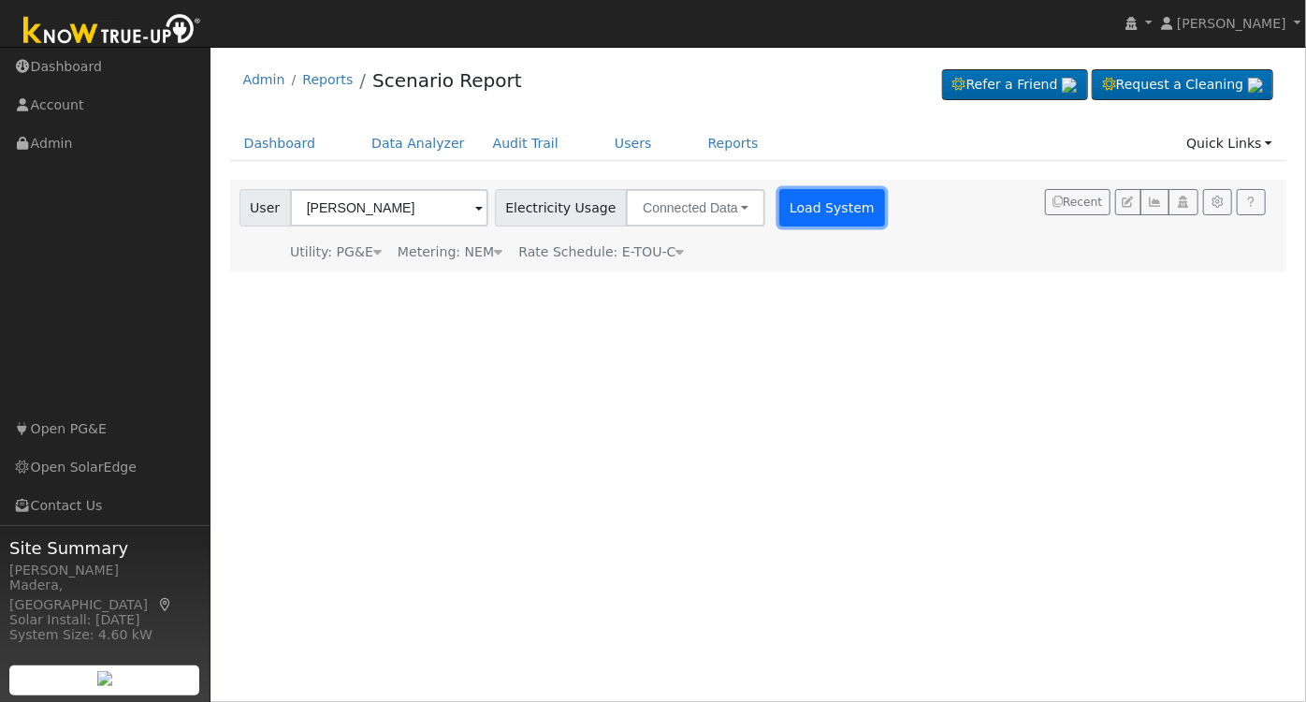
click at [816, 223] on button "Load System" at bounding box center [832, 207] width 107 height 37
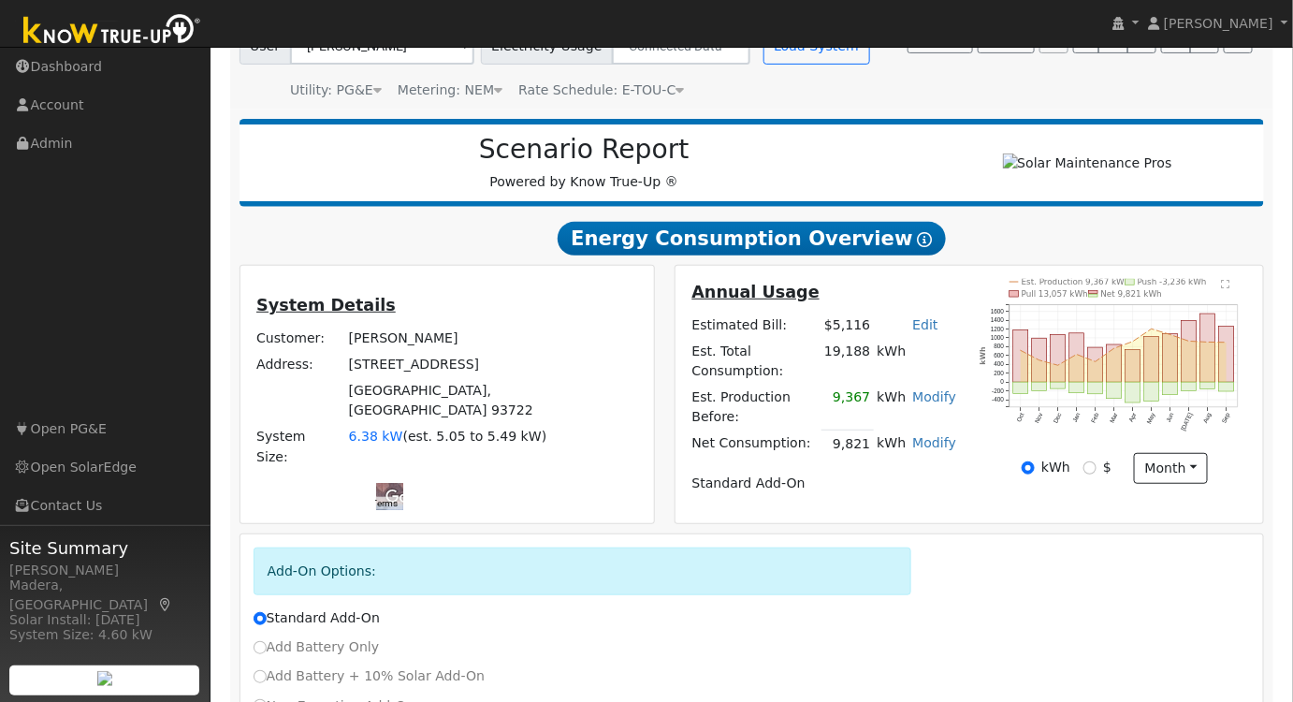
scroll to position [284, 0]
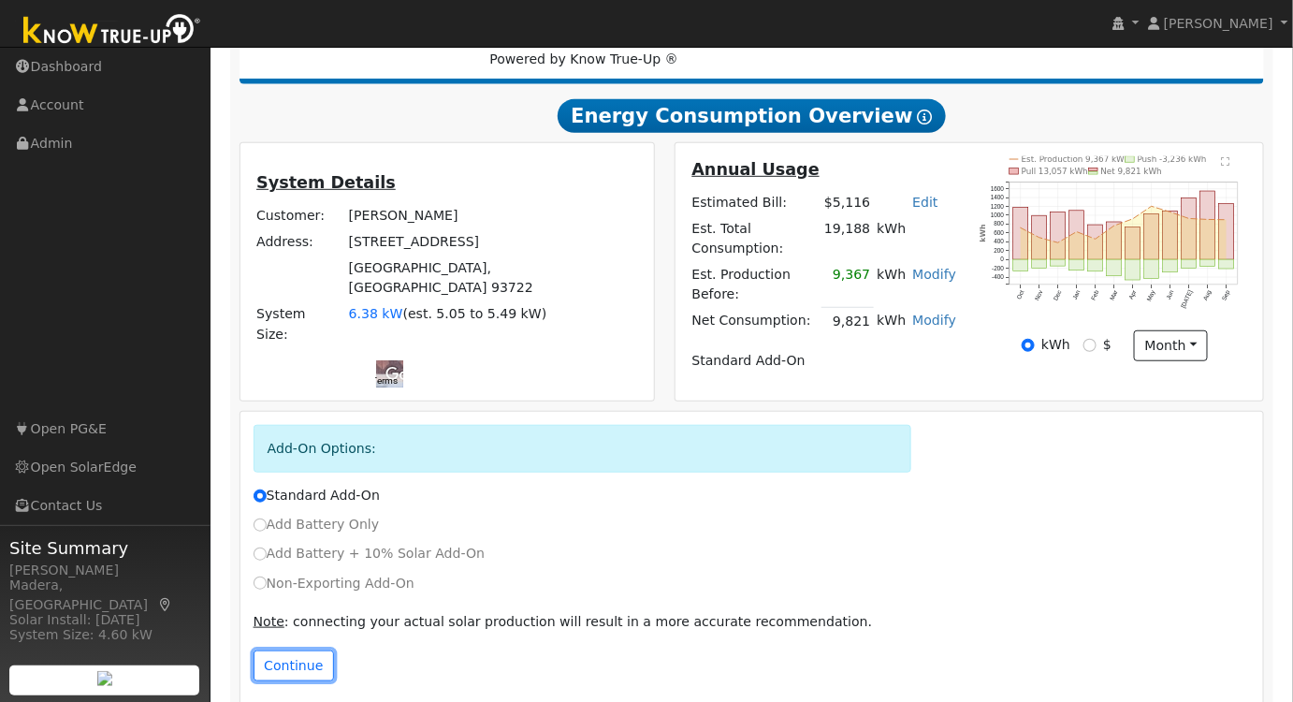
click at [269, 650] on button "Continue" at bounding box center [294, 666] width 80 height 32
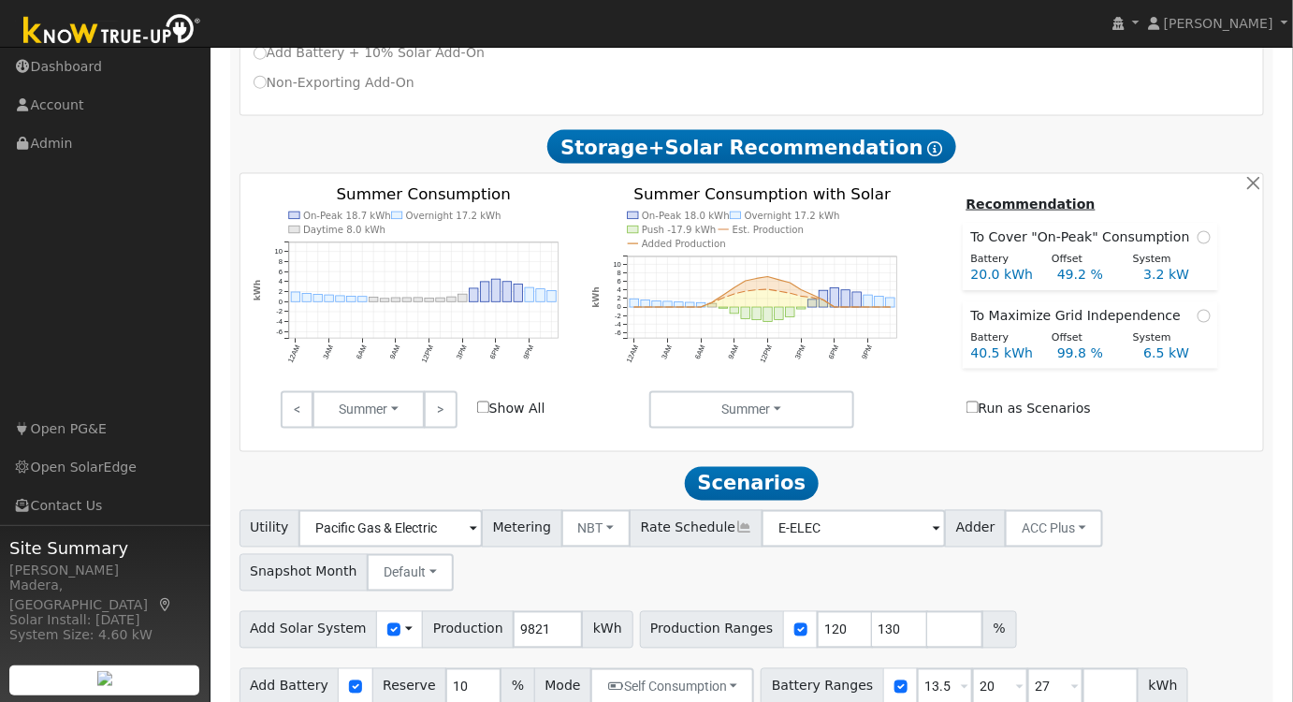
scroll to position [788, 0]
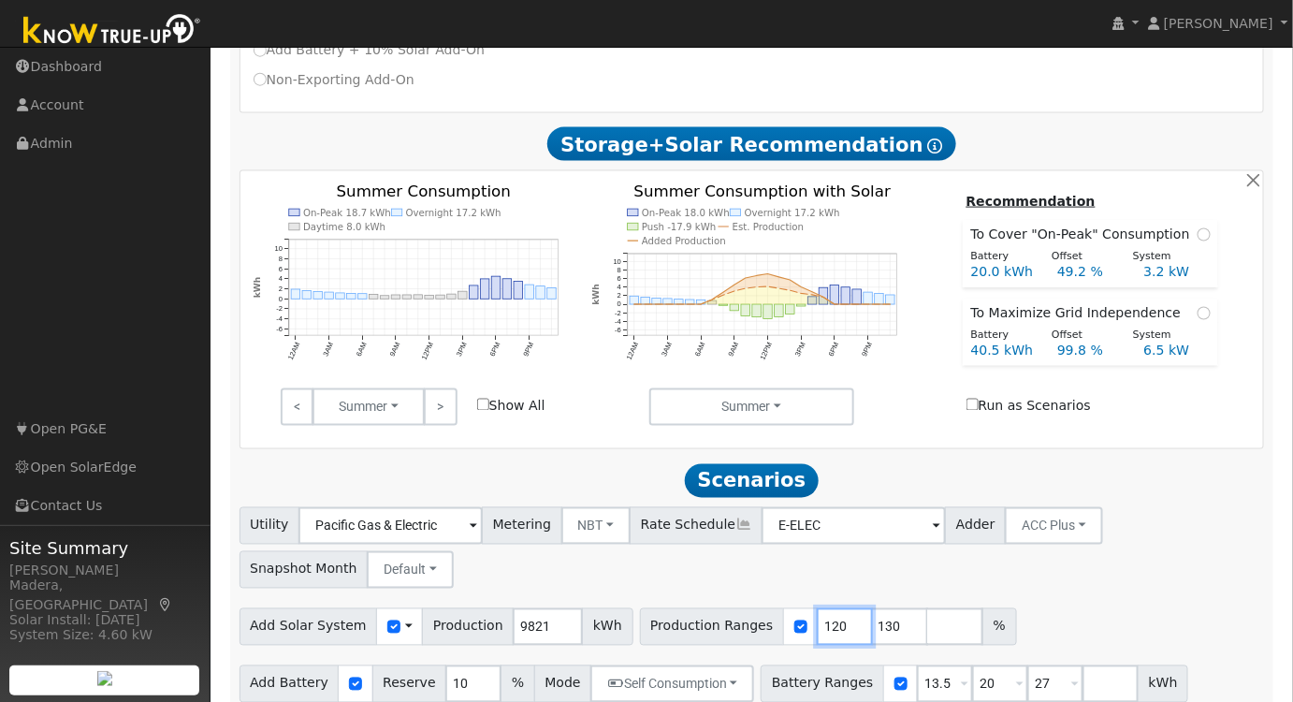
drag, startPoint x: 807, startPoint y: 609, endPoint x: 451, endPoint y: 586, distance: 357.2
click at [451, 602] on div "Add Solar System Use CSV Data Production 9821 kWh Production Ranges 120 130 %" at bounding box center [752, 624] width 1032 height 44
type input "130"
type input "107"
drag, startPoint x: 922, startPoint y: 661, endPoint x: 809, endPoint y: 674, distance: 113.8
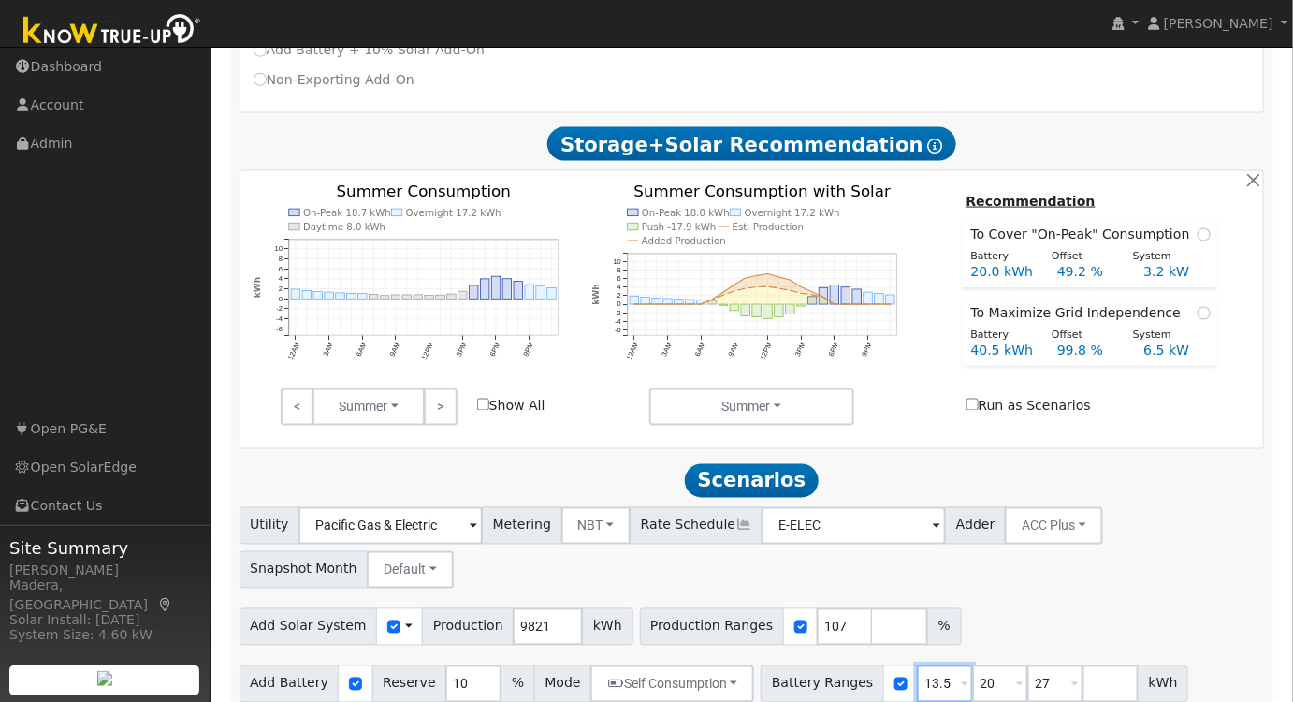
click at [814, 674] on div "Battery Ranges 13.5 Overrides Reserve % Mode None None Self Consumption Peak Sa…" at bounding box center [975, 683] width 428 height 37
type input "20"
type input "27"
type input "20"
drag, startPoint x: 967, startPoint y: 664, endPoint x: 832, endPoint y: 664, distance: 135.6
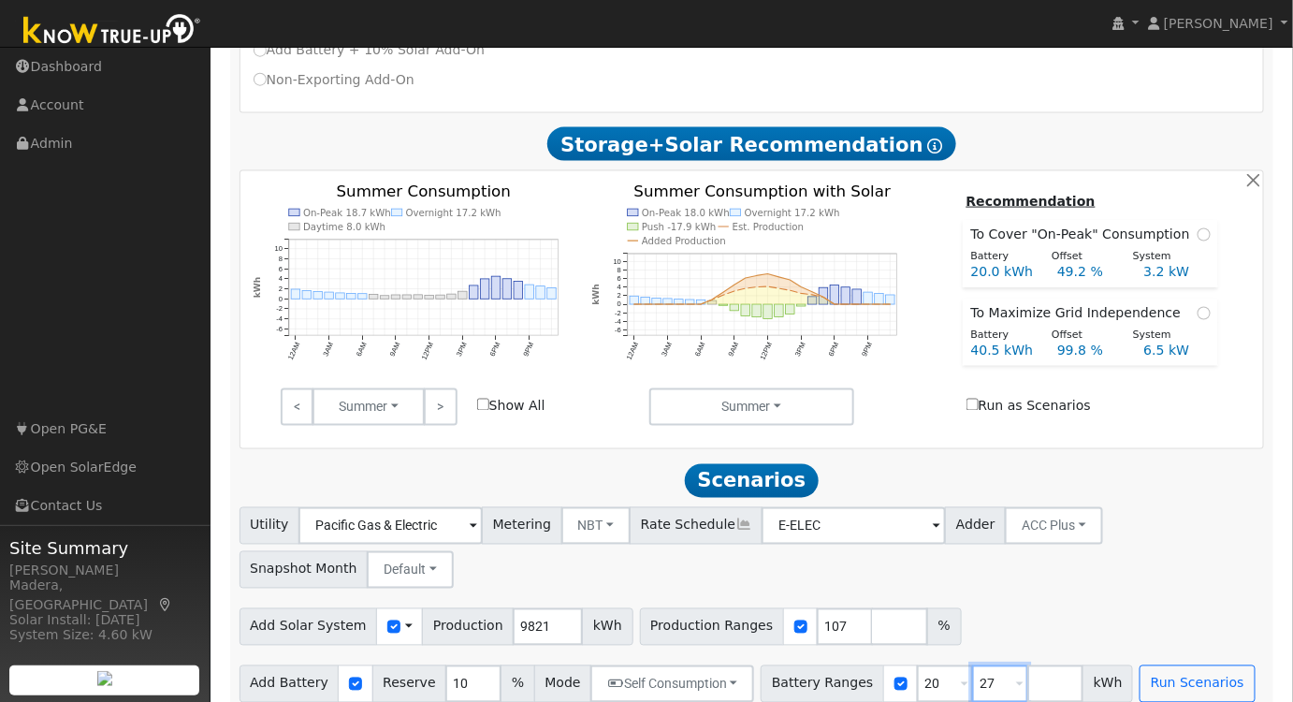
click at [840, 665] on div "Battery Ranges 20 Overrides Reserve % Mode None None Self Consumption Peak Savi…" at bounding box center [947, 683] width 372 height 37
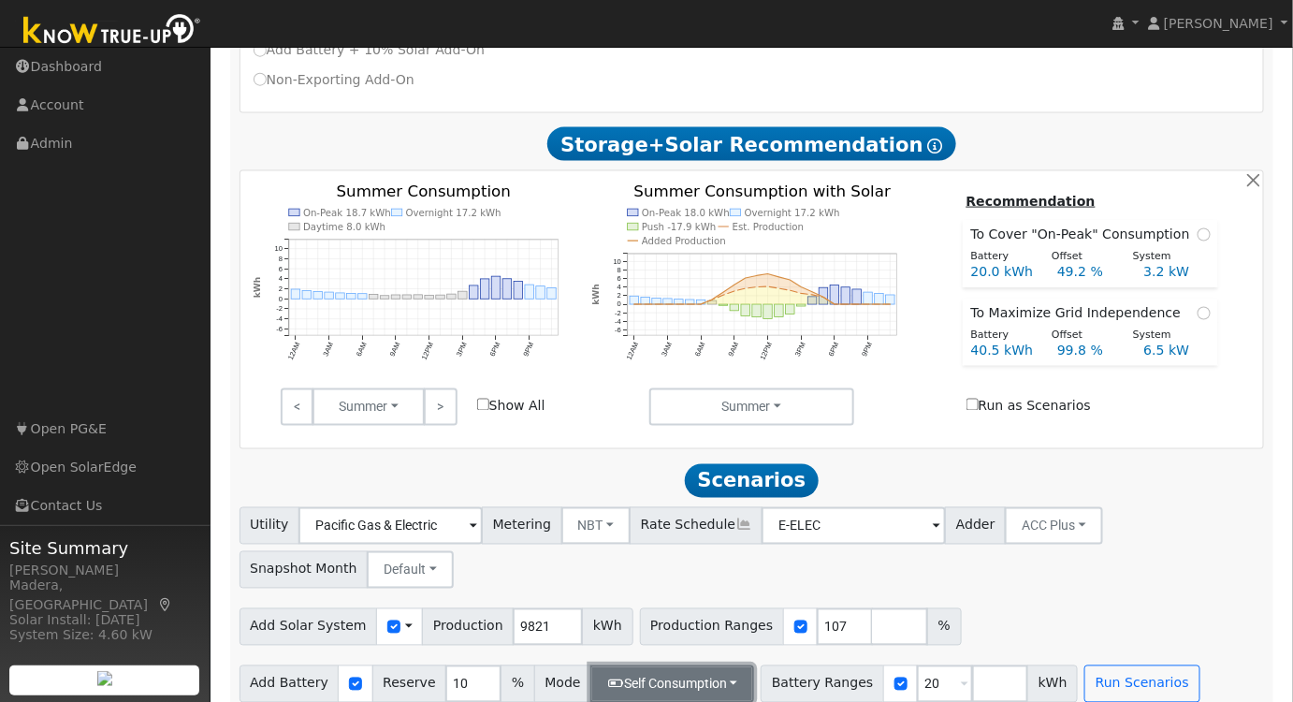
click at [675, 665] on button "Self Consumption" at bounding box center [672, 683] width 164 height 37
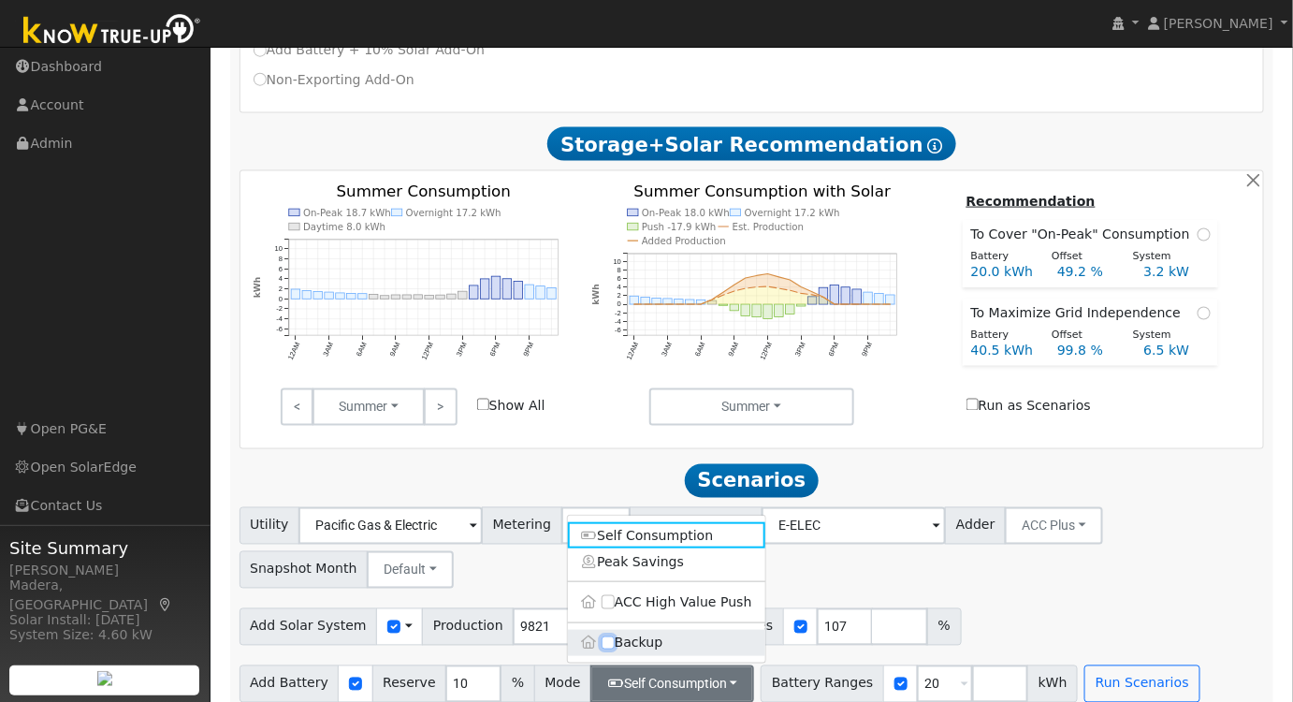
drag, startPoint x: 608, startPoint y: 624, endPoint x: 632, endPoint y: 624, distance: 24.3
click at [609, 636] on input "Backup" at bounding box center [608, 642] width 13 height 13
checkbox input "true"
type input "20"
click at [1068, 562] on div "Utility Pacific Gas & Electric Metering NBT NEM NBT Rate Schedule E-ELEC Adder …" at bounding box center [752, 544] width 1032 height 88
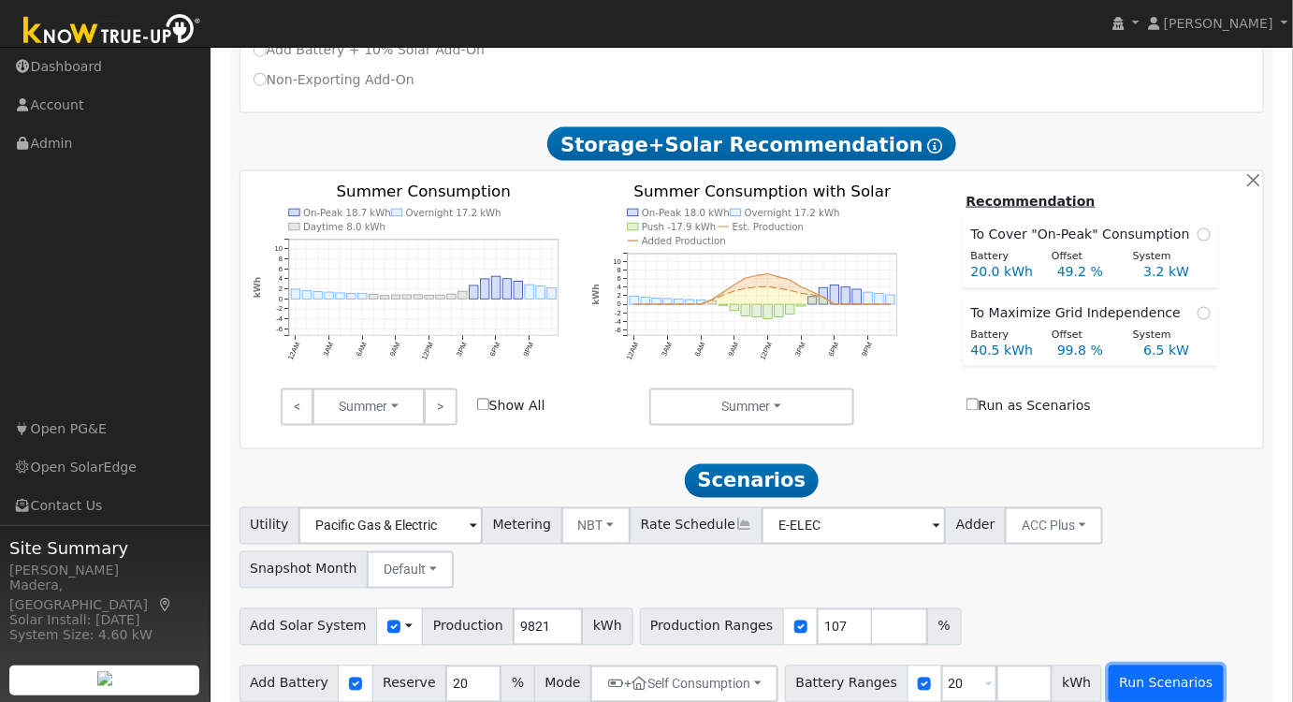
click at [1109, 665] on button "Run Scenarios" at bounding box center [1166, 683] width 115 height 37
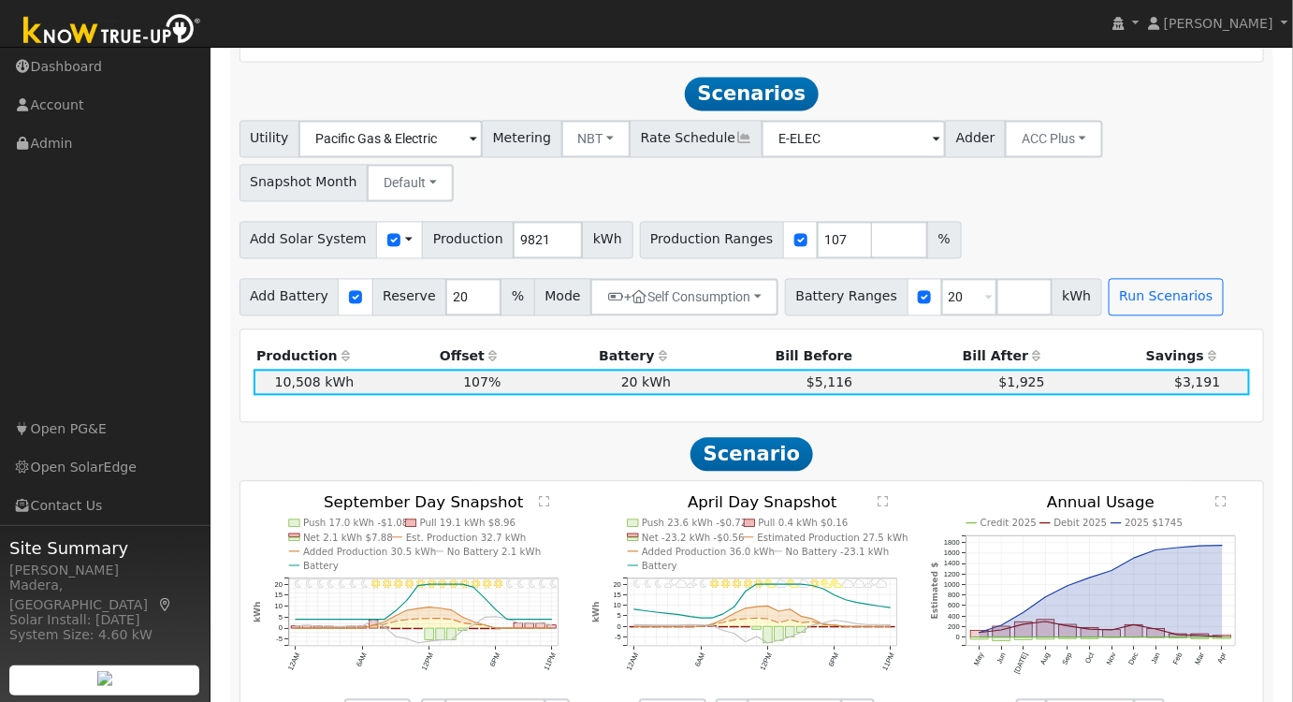
scroll to position [1004, 0]
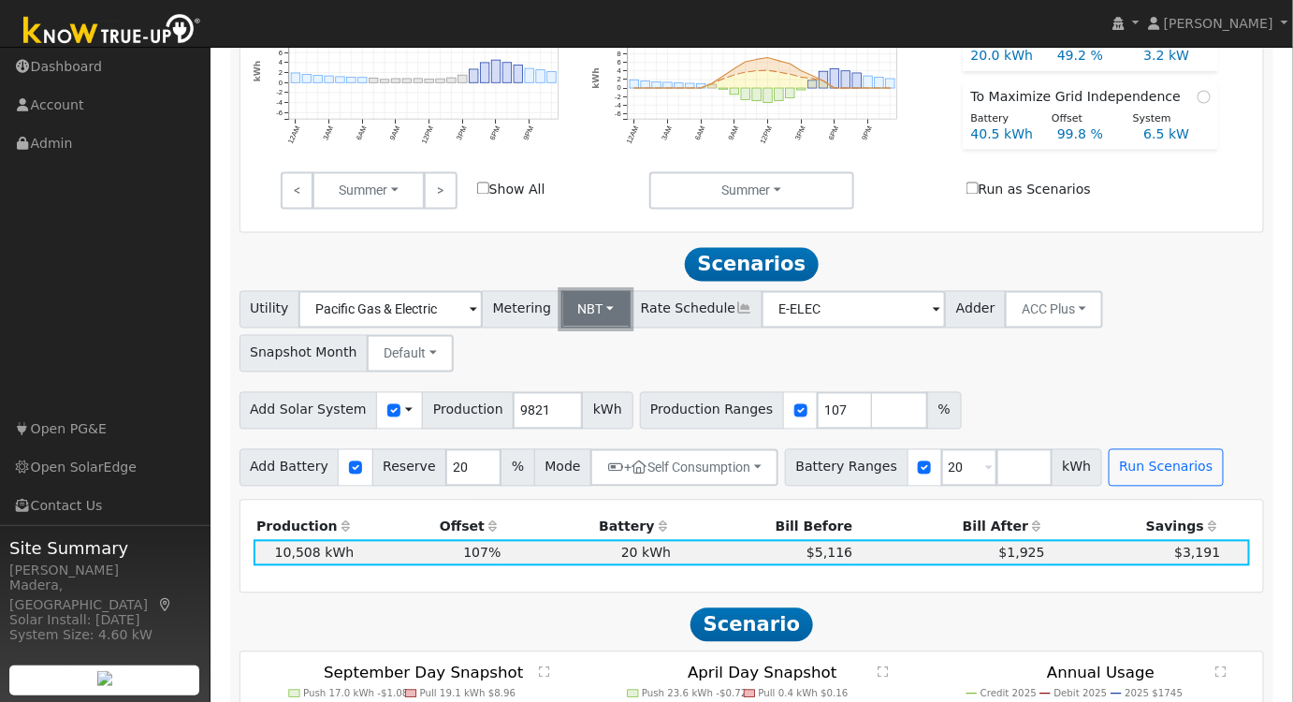
click at [582, 291] on button "NBT" at bounding box center [596, 309] width 70 height 37
click at [584, 338] on link "NEM" at bounding box center [612, 351] width 130 height 26
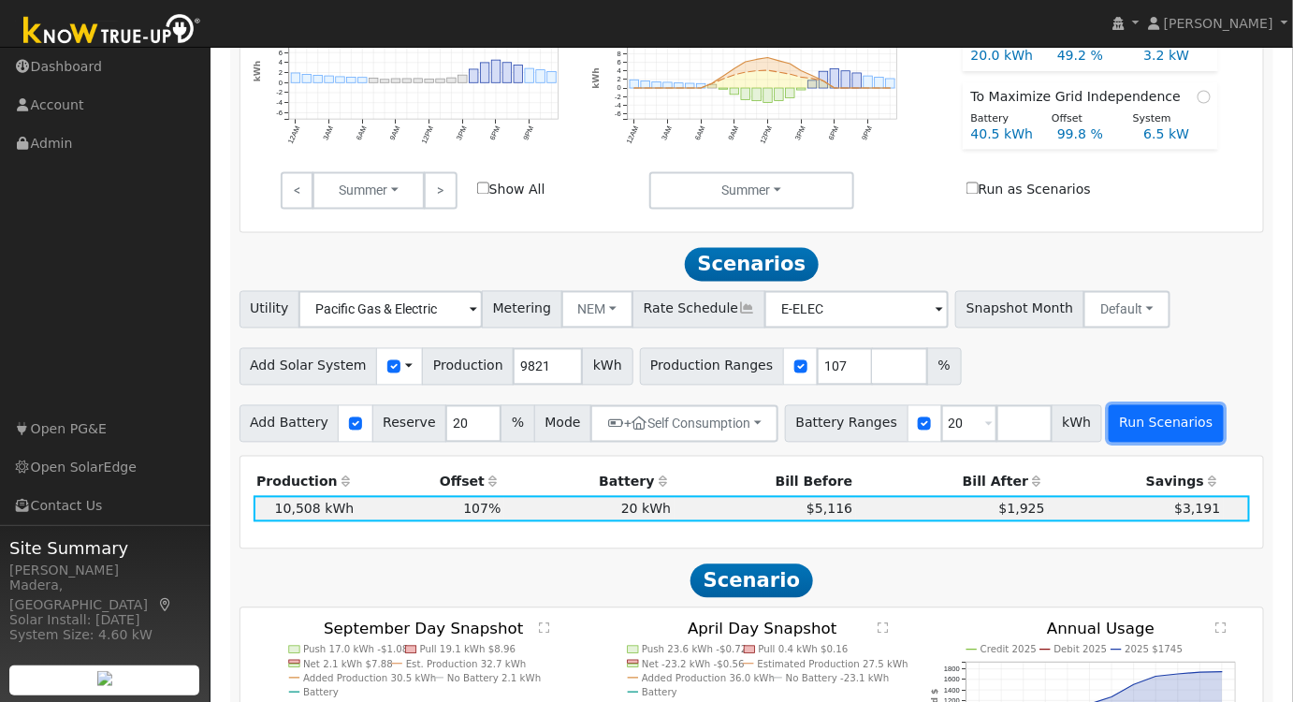
click at [1145, 415] on button "Run Scenarios" at bounding box center [1166, 423] width 115 height 37
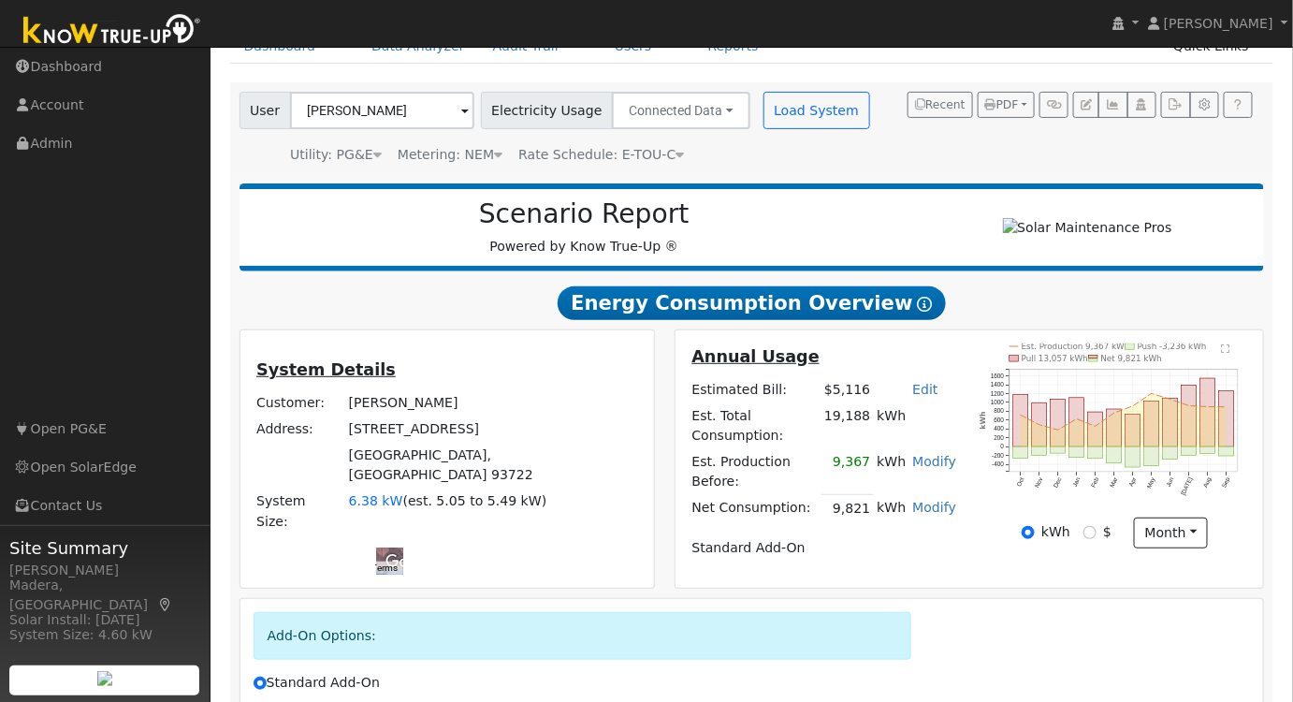
scroll to position [0, 0]
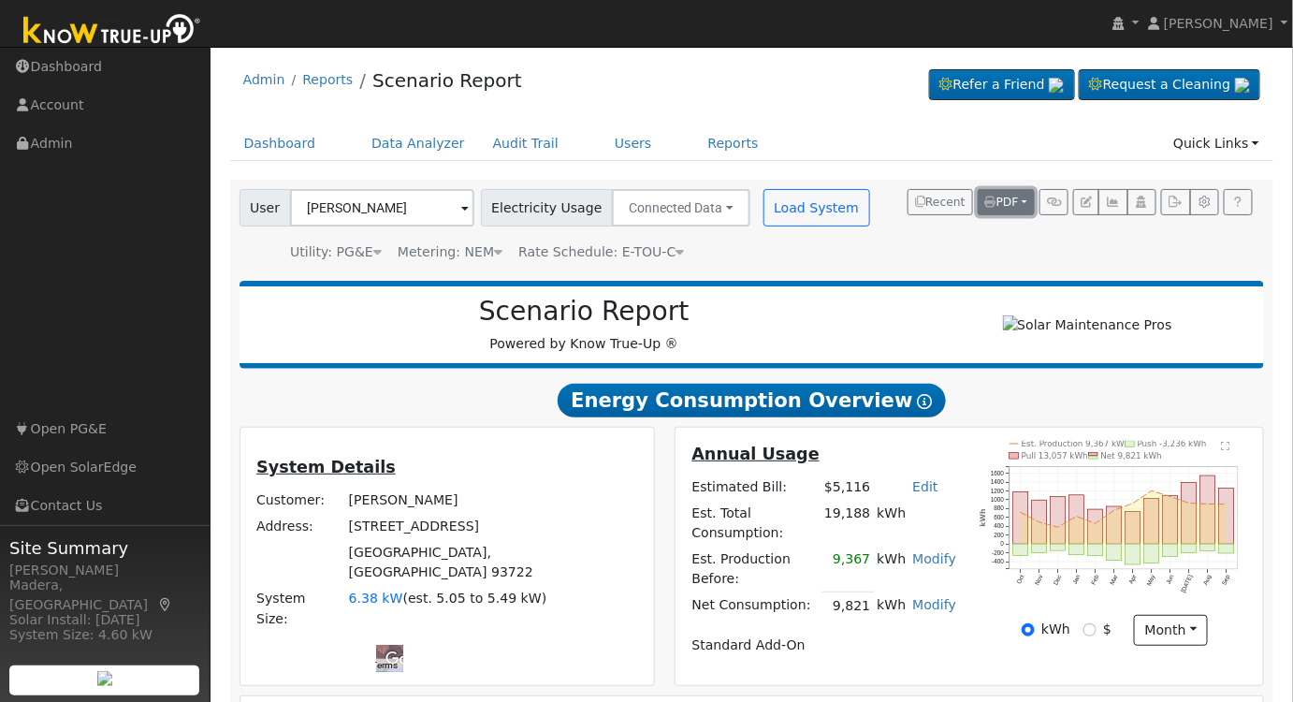
click at [1018, 197] on span "PDF" at bounding box center [1002, 202] width 34 height 13
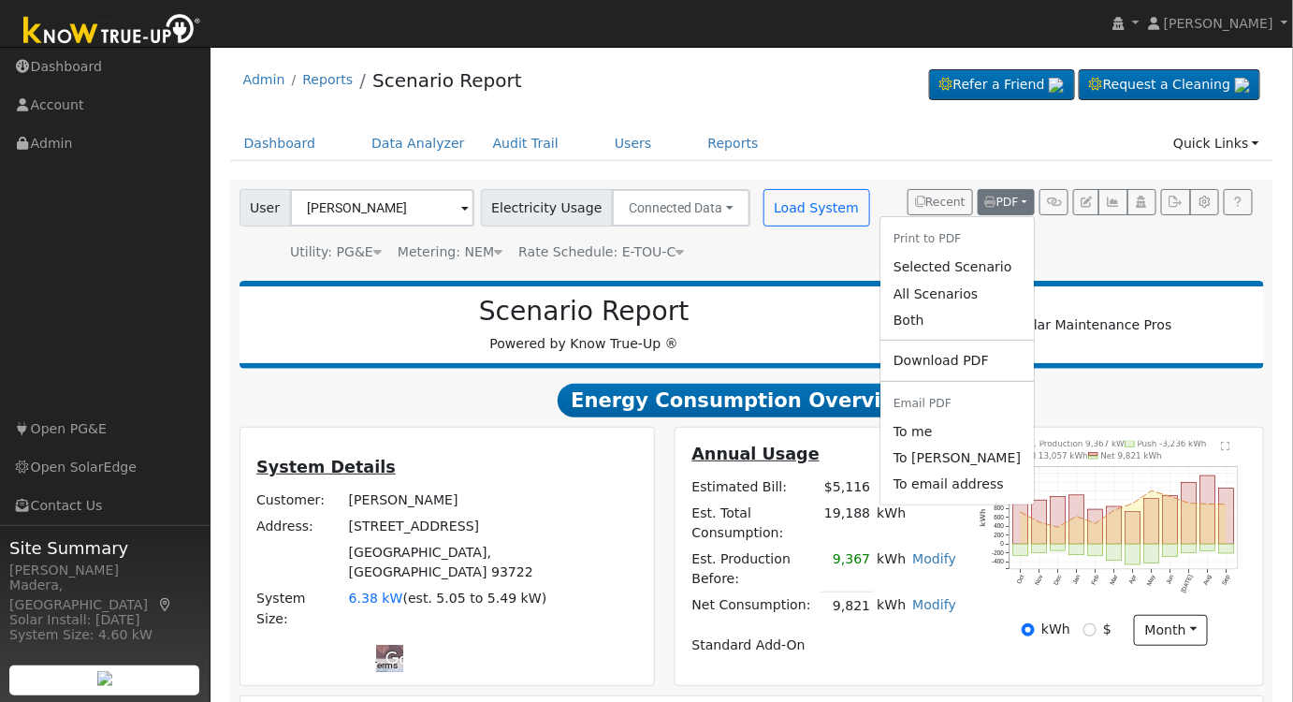
click at [963, 267] on link "Selected Scenario" at bounding box center [956, 267] width 153 height 26
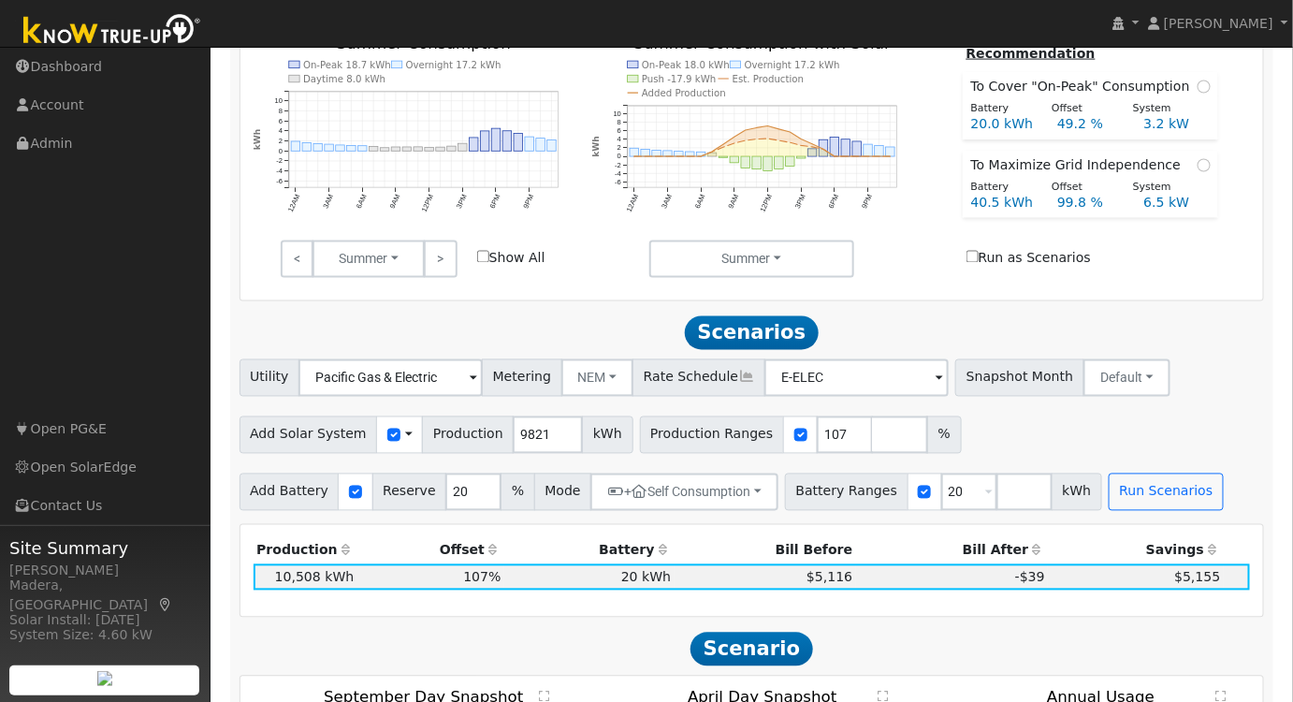
scroll to position [340, 0]
